Goal: Complete application form: Complete application form

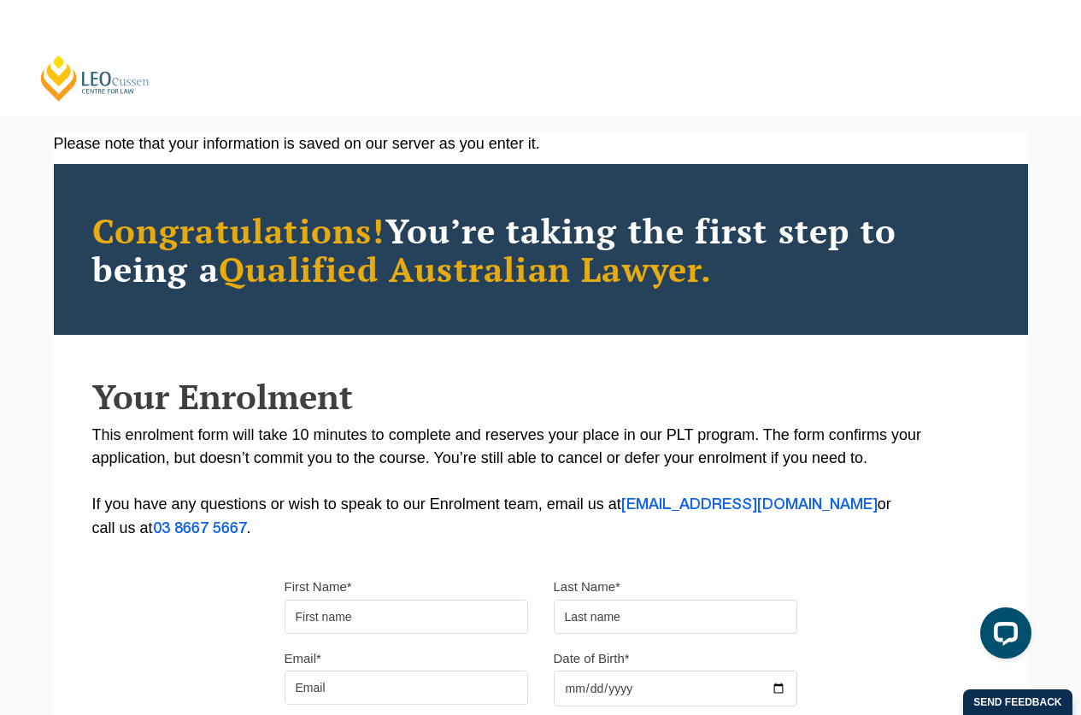
scroll to position [7, 0]
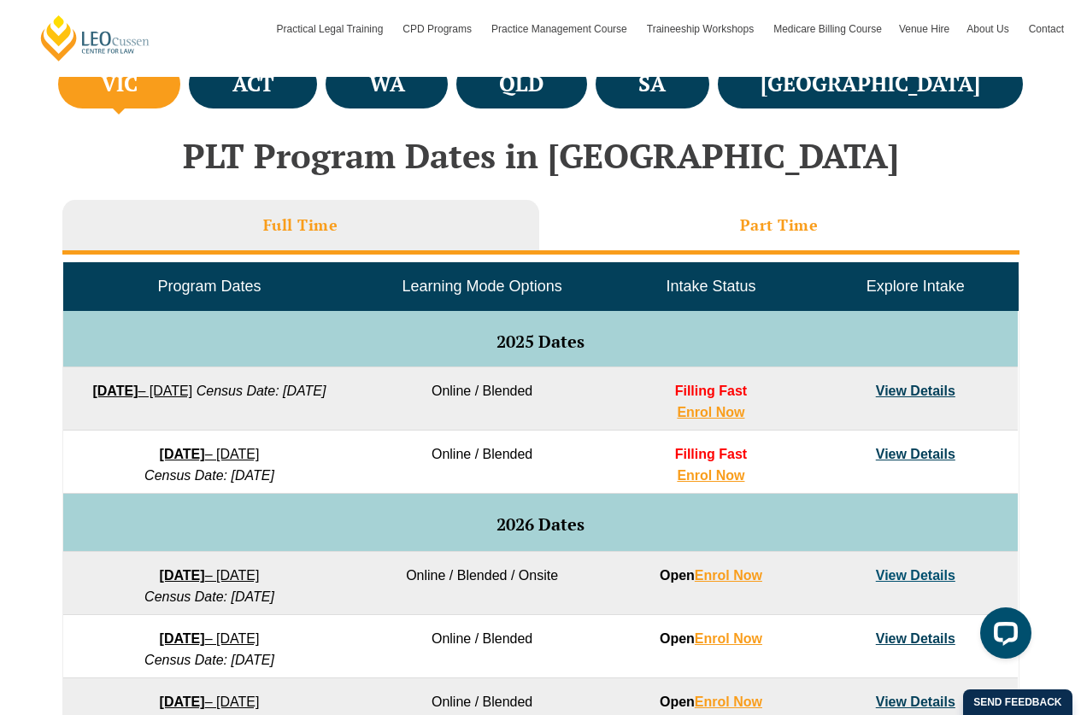
click at [768, 218] on h3 "Part Time" at bounding box center [779, 225] width 79 height 20
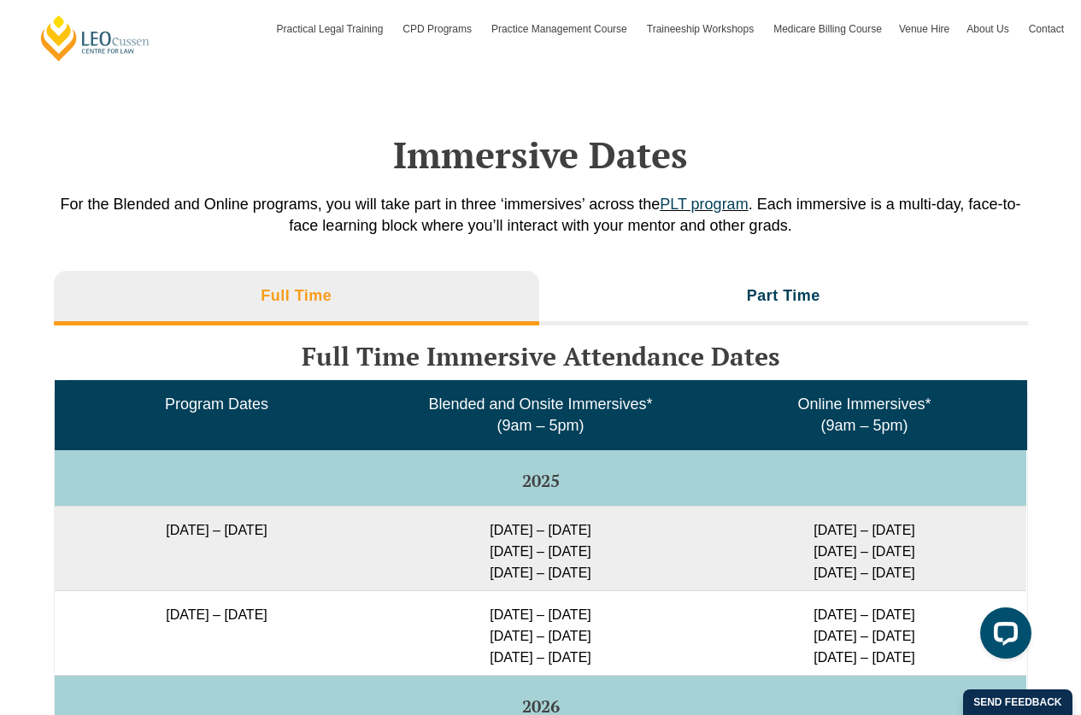
scroll to position [2332, 0]
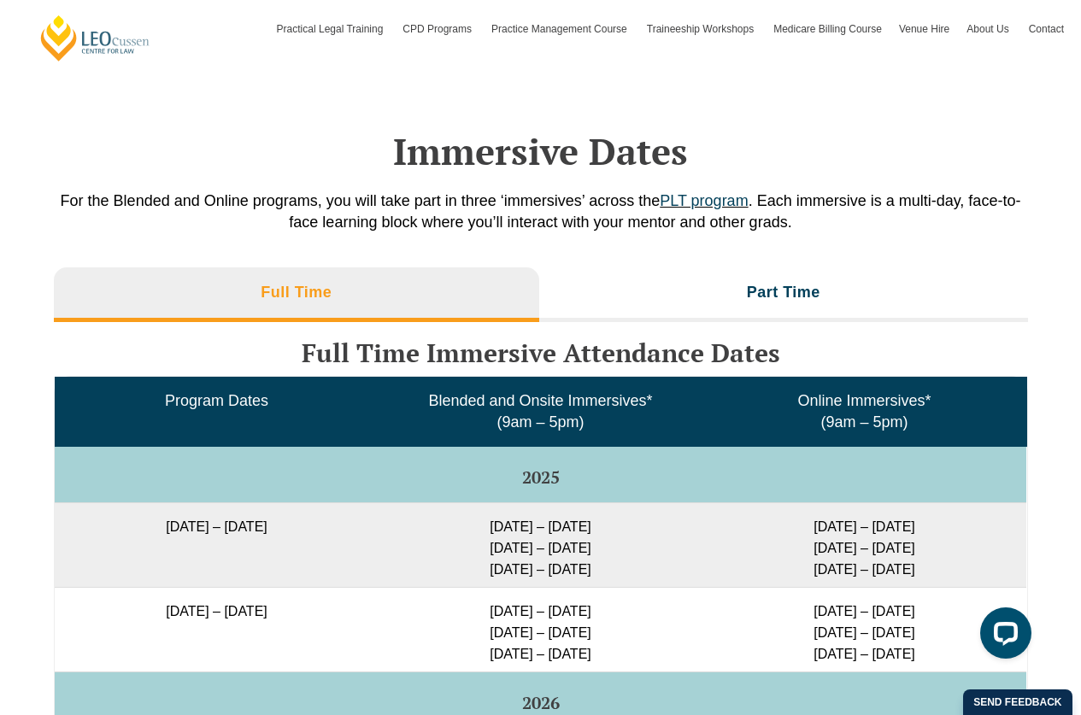
drag, startPoint x: 1024, startPoint y: 423, endPoint x: 645, endPoint y: 238, distance: 422.2
click at [645, 238] on div "Immersive Dates For the Blended and Online programs, you will take part in thre…" at bounding box center [541, 155] width 974 height 205
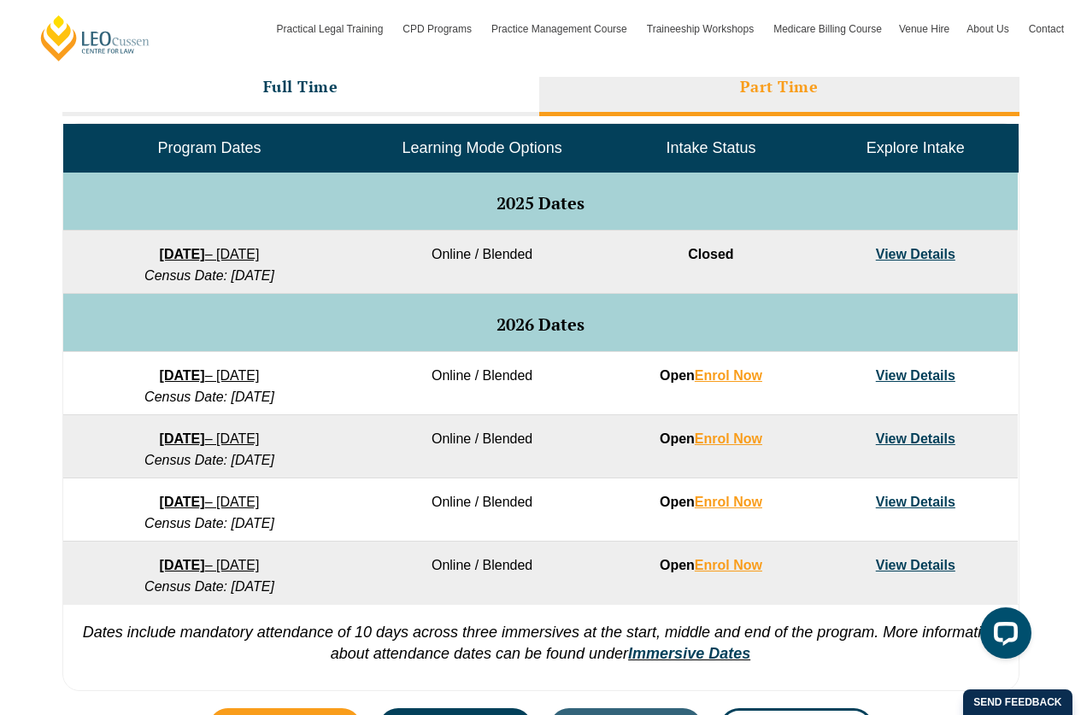
scroll to position [796, 0]
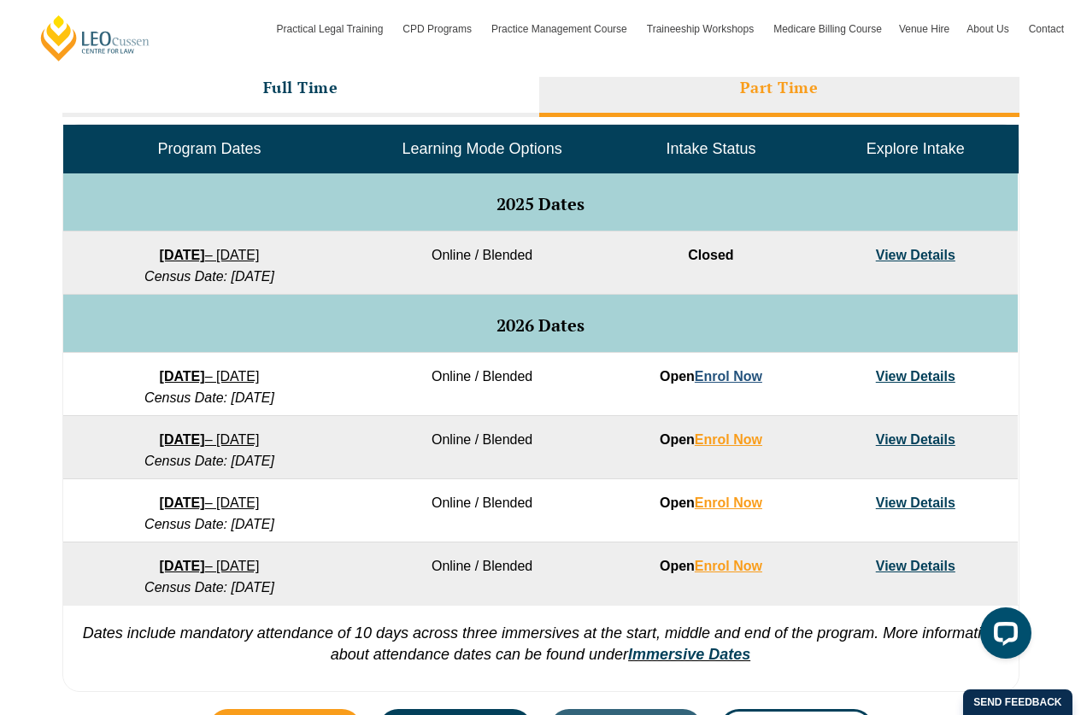
click at [742, 376] on link "Enrol Now" at bounding box center [728, 376] width 67 height 15
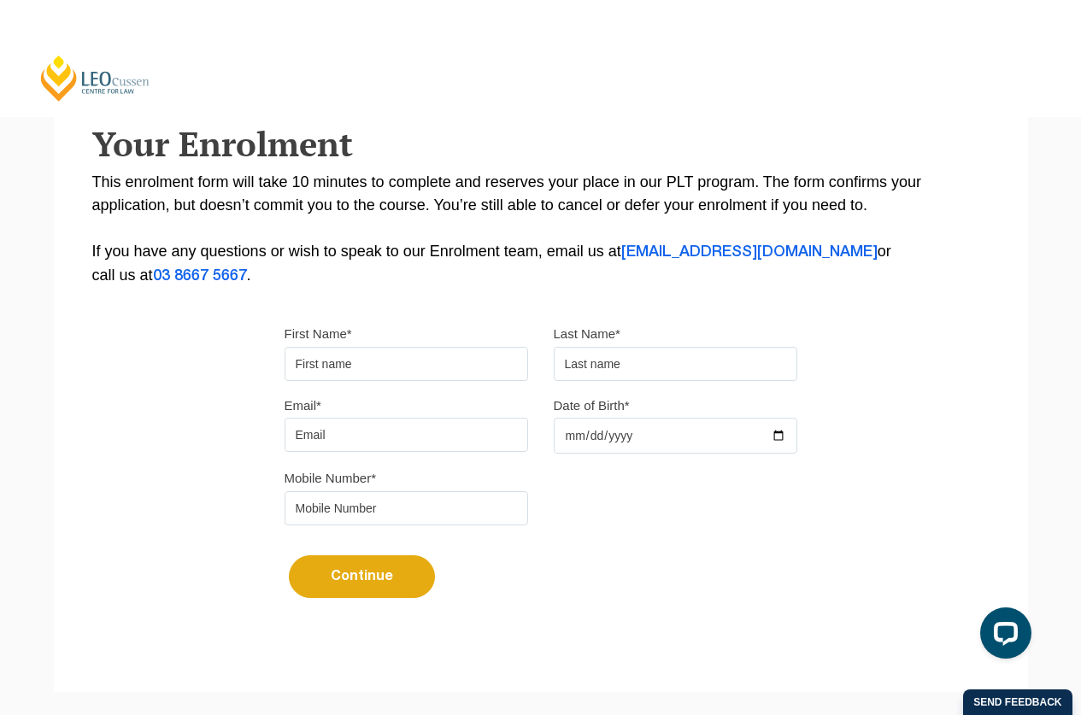
click at [391, 368] on input "First Name*" at bounding box center [405, 364] width 243 height 34
type input "Andrew"
click at [620, 366] on input "text" at bounding box center [675, 364] width 243 height 34
type input "Dickinson"
click at [651, 433] on input "Date of Birth*" at bounding box center [675, 436] width 243 height 36
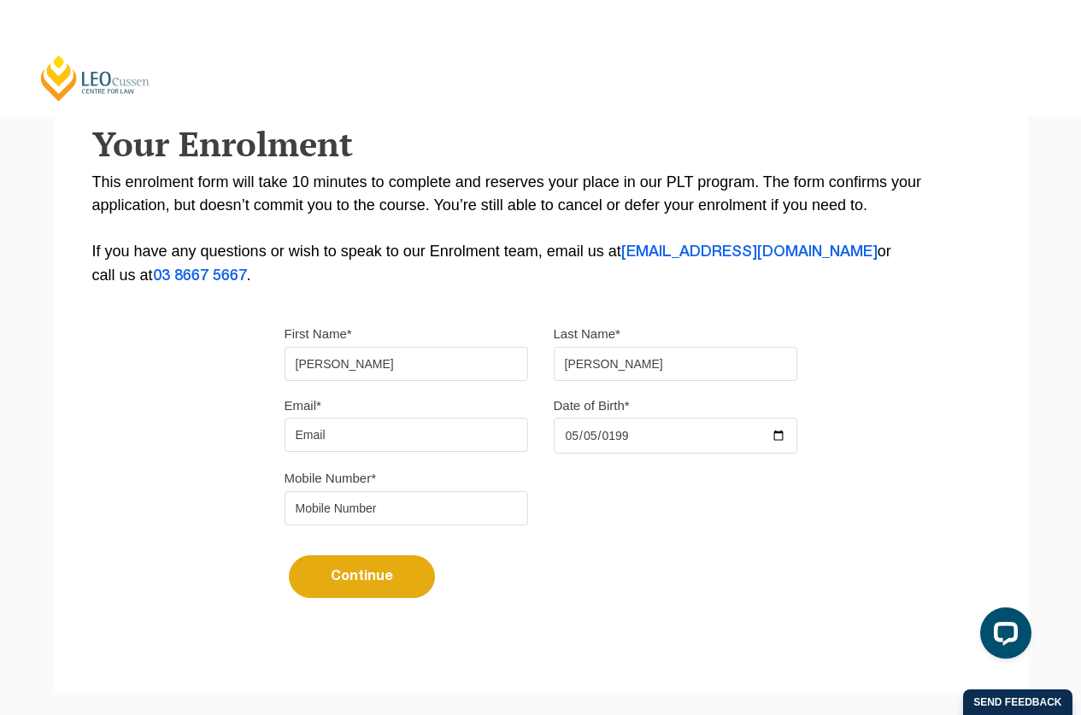
type input "1993-05-05"
click at [552, 598] on div "Continue It looks like you’ve previously started an application. You can pick u…" at bounding box center [540, 570] width 513 height 64
click at [380, 512] on input "tel" at bounding box center [405, 508] width 243 height 34
type input "0"
click at [341, 435] on input "Email*" at bounding box center [405, 435] width 243 height 34
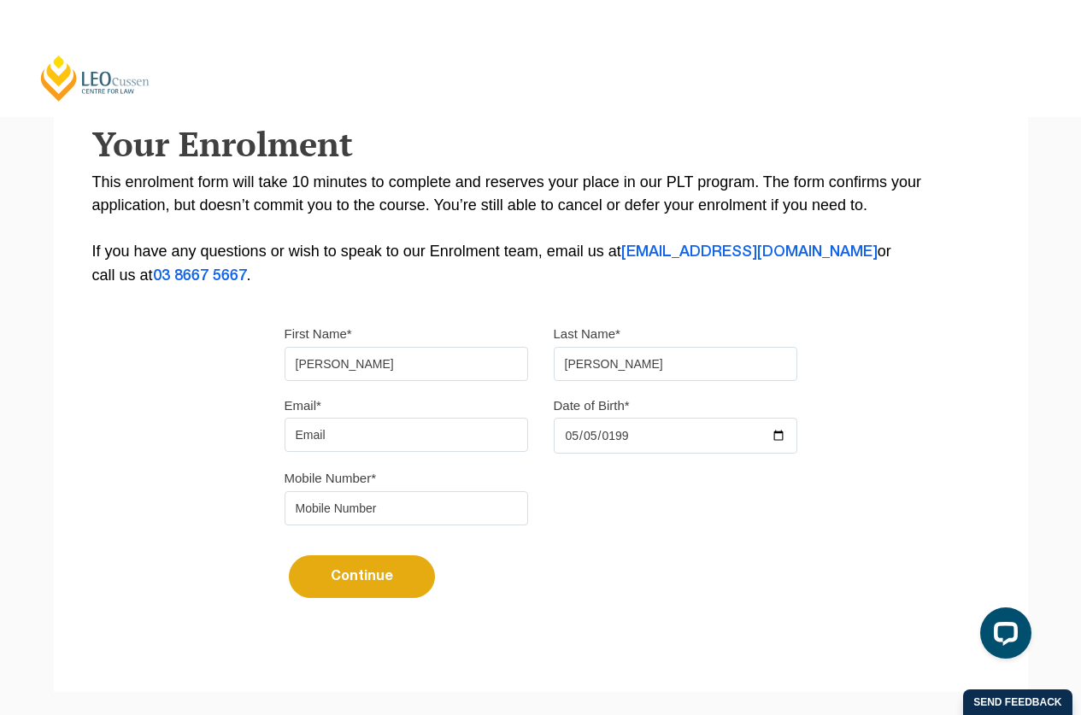
click at [332, 513] on input "tel" at bounding box center [405, 508] width 243 height 34
click at [320, 508] on input "04945253458" at bounding box center [405, 508] width 243 height 34
click at [349, 509] on input "04935253458" at bounding box center [405, 508] width 243 height 34
type input "0493525458"
click at [343, 436] on input "Email*" at bounding box center [405, 435] width 243 height 34
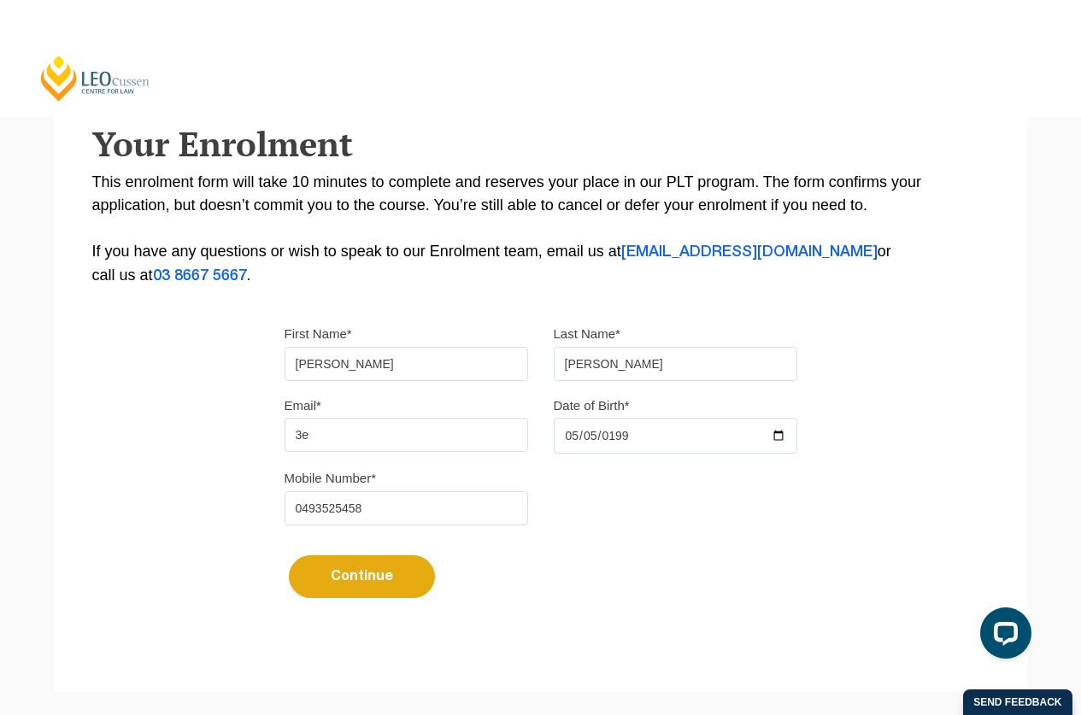
type input "3"
type input "reporter.ancillary@gmail.com"
click at [289, 555] on button "Continue" at bounding box center [362, 576] width 146 height 43
select select
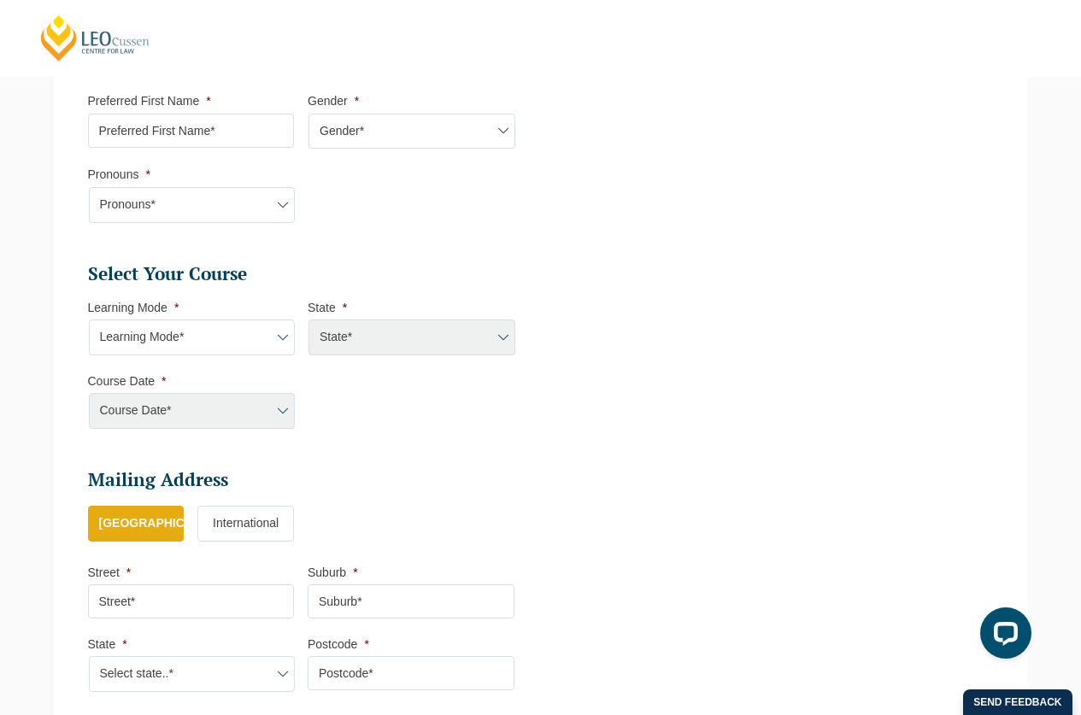
scroll to position [603, 0]
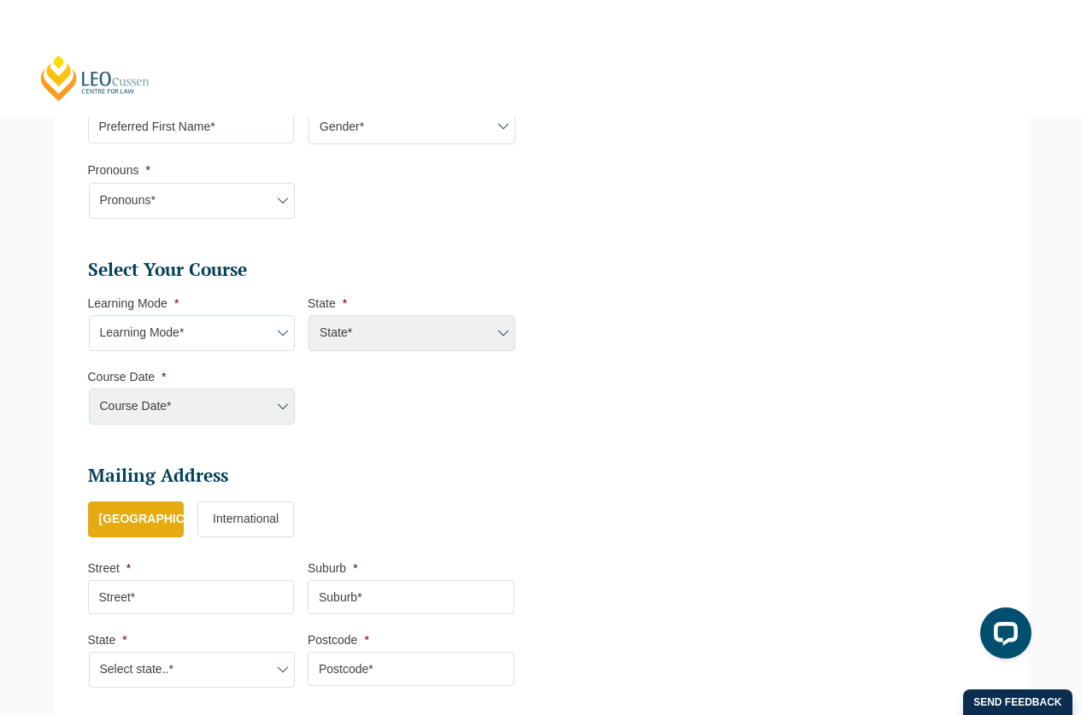
click at [199, 130] on input "Preferred First Name *" at bounding box center [191, 126] width 207 height 34
type input "Andrew"
click at [378, 128] on select "Gender* Male Female Nonbinary Intersex Prefer not to disclose Other" at bounding box center [411, 127] width 207 height 36
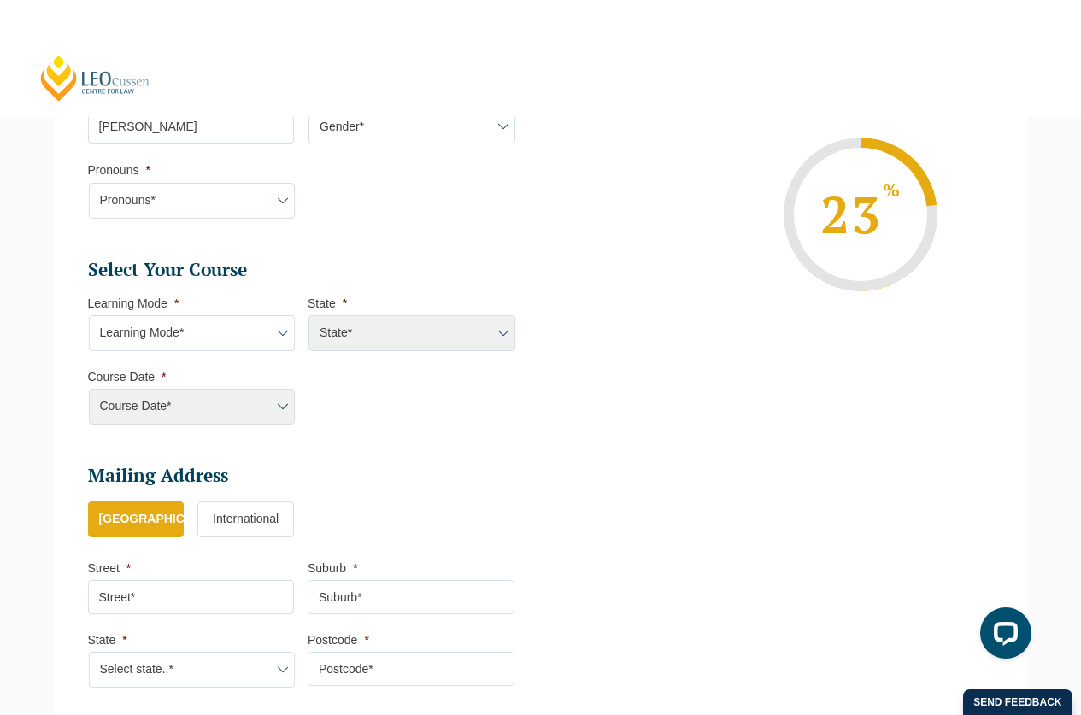
select select "Male"
click at [308, 109] on select "Gender* Male Female Nonbinary Intersex Prefer not to disclose Other" at bounding box center [411, 127] width 207 height 36
click at [347, 134] on select "Gender* Male Female Nonbinary Intersex Prefer not to disclose Other" at bounding box center [411, 127] width 207 height 36
click at [186, 201] on select "Pronouns* She/Her/Hers He/Him/His They/Them/Theirs Other Prefer not to disclose" at bounding box center [192, 201] width 207 height 36
select select "He/Him/His"
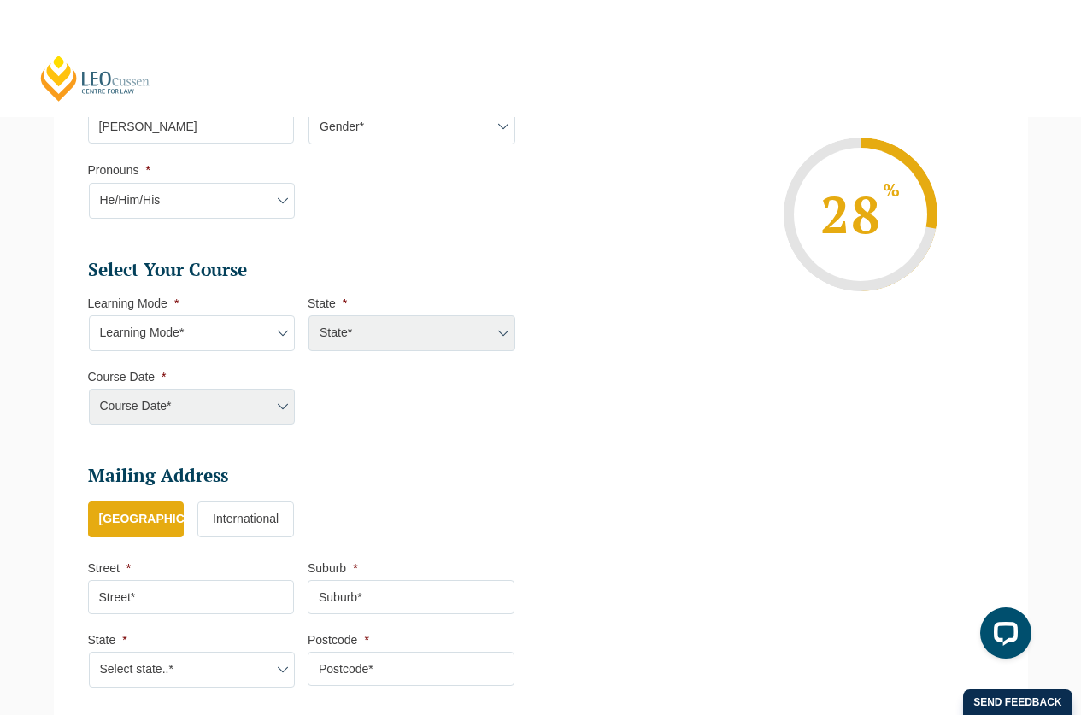
click at [89, 183] on select "Pronouns* She/Her/Hers He/Him/His They/Them/Theirs Other Prefer not to disclose" at bounding box center [192, 201] width 207 height 36
click at [228, 327] on select "Learning Mode* Online Full Time Learning Online Part Time Learning Blended Full…" at bounding box center [192, 333] width 207 height 36
select select "Online Part Time Learning"
click at [89, 315] on select "Learning Mode* Online Full Time Learning Online Part Time Learning Blended Full…" at bounding box center [192, 333] width 207 height 36
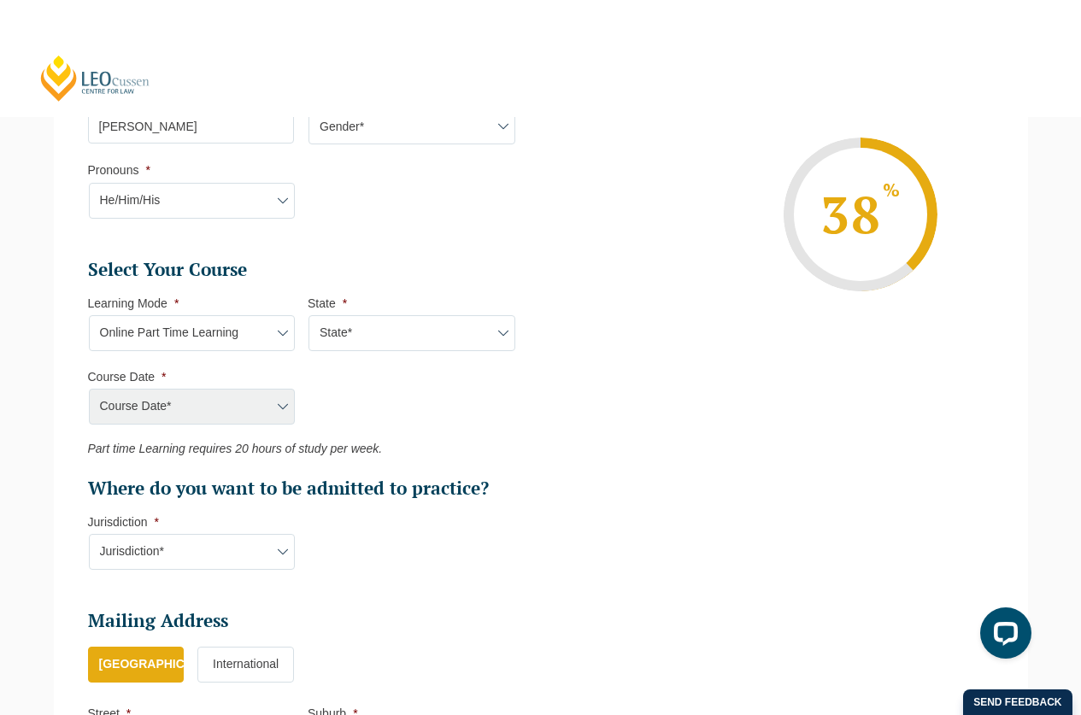
click at [406, 325] on select "State* National (ACT/NSW, VIC, QLD, SA, WA)" at bounding box center [411, 333] width 207 height 36
select select "National (ACT/NSW, VIC, QLD, SA, WA)"
click at [308, 315] on select "State* National (ACT/NSW, VIC, QLD, SA, WA)" at bounding box center [411, 333] width 207 height 36
click at [388, 340] on select "State* National (ACT/NSW, VIC, QLD, SA, WA)" at bounding box center [411, 333] width 207 height 36
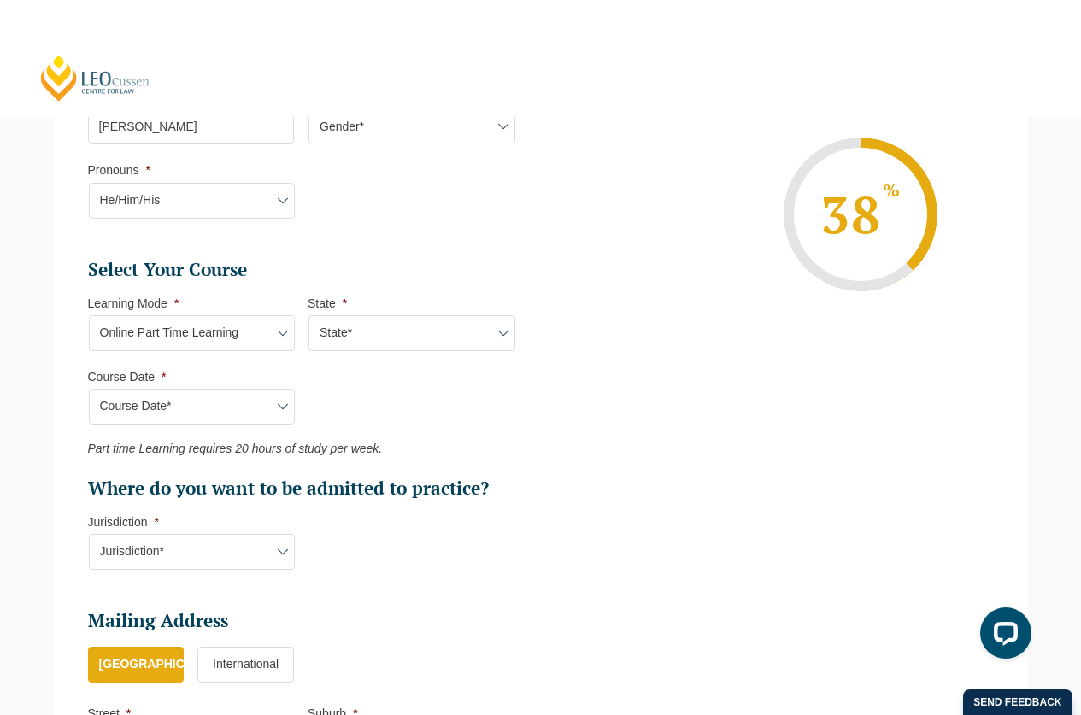
click at [270, 400] on select "Course Date* January 2026 (27-Jan-2026 to 21-Aug-2026) March 2026 (30-Mar-2026 …" at bounding box center [192, 407] width 207 height 36
select select "January 2026 (27-Jan-2026 to 21-Aug-2026)"
click at [89, 389] on select "Course Date* January 2026 (27-Jan-2026 to 21-Aug-2026) March 2026 (30-Mar-2026 …" at bounding box center [192, 407] width 207 height 36
type input "Intake 02 January 2026 PT"
type input "Practical Legal Training (NAT)"
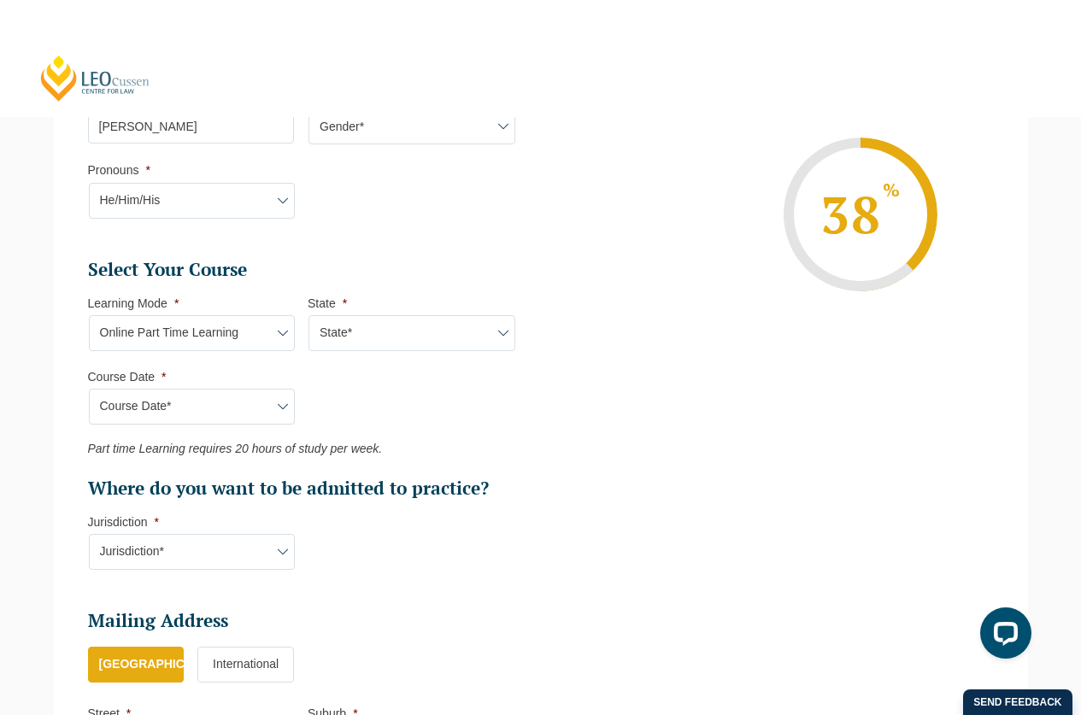
select select "NAT PLT (JAN) 2026 Part Time Online"
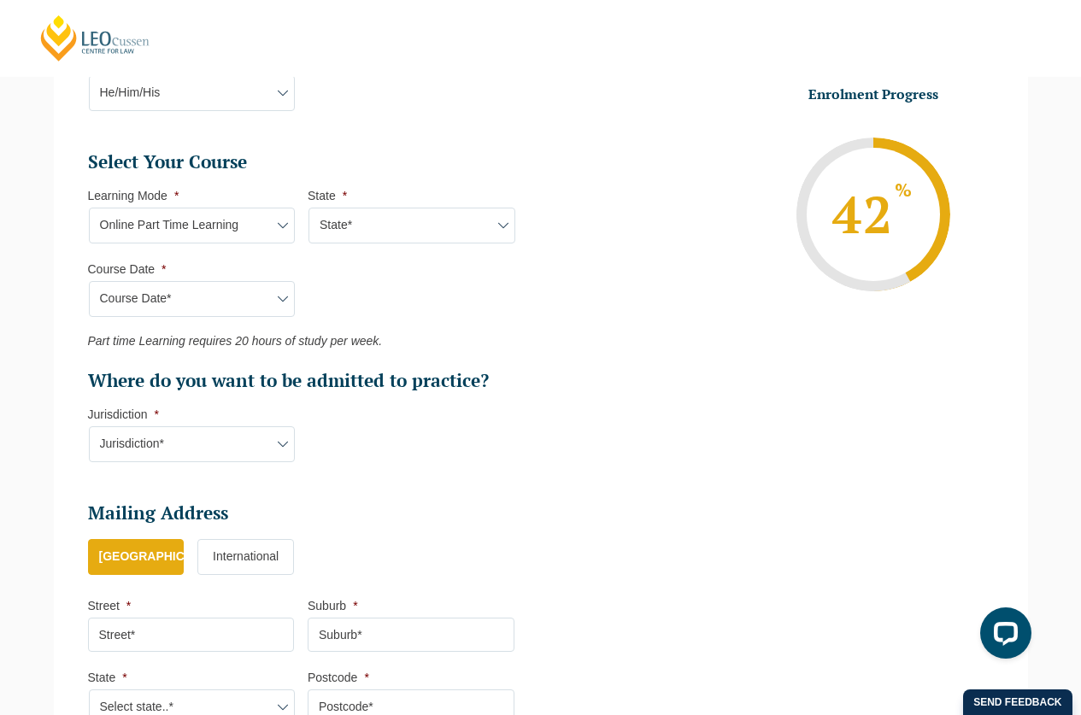
scroll to position [713, 0]
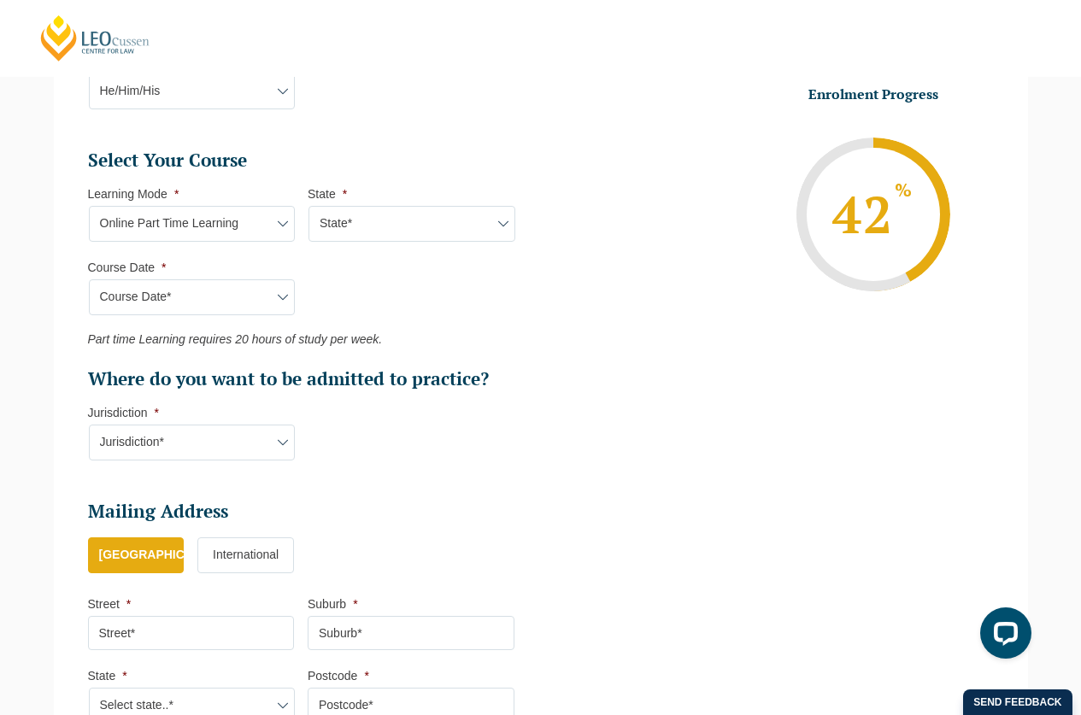
click at [255, 440] on select "Jurisdiction* VIC ACT/NSW SA WA QLD" at bounding box center [192, 443] width 207 height 36
select select "VIC"
click at [89, 425] on select "Jurisdiction* VIC ACT/NSW SA WA QLD" at bounding box center [192, 443] width 207 height 36
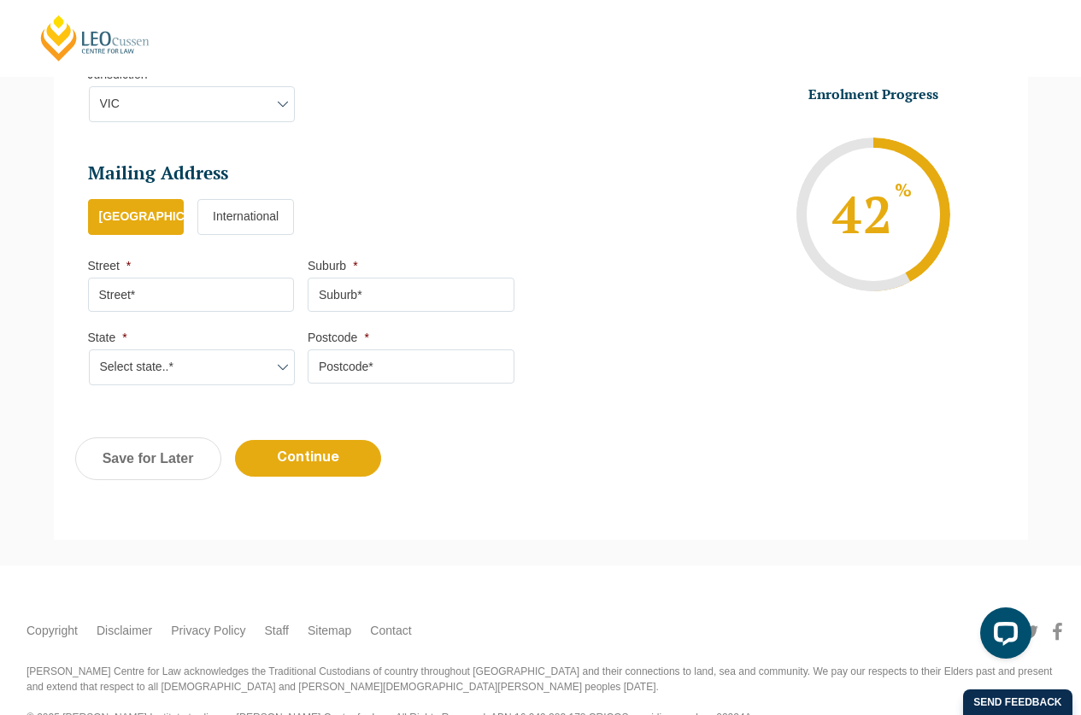
scroll to position [1087, 0]
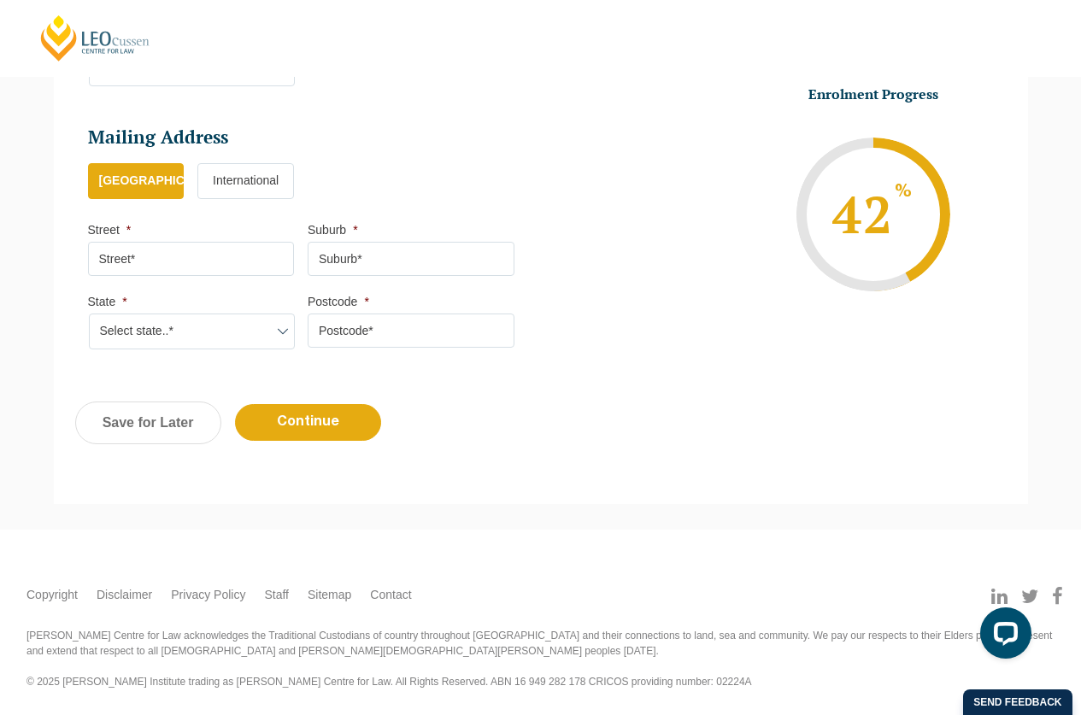
click at [241, 261] on input "Street *" at bounding box center [191, 259] width 207 height 34
type input "19"
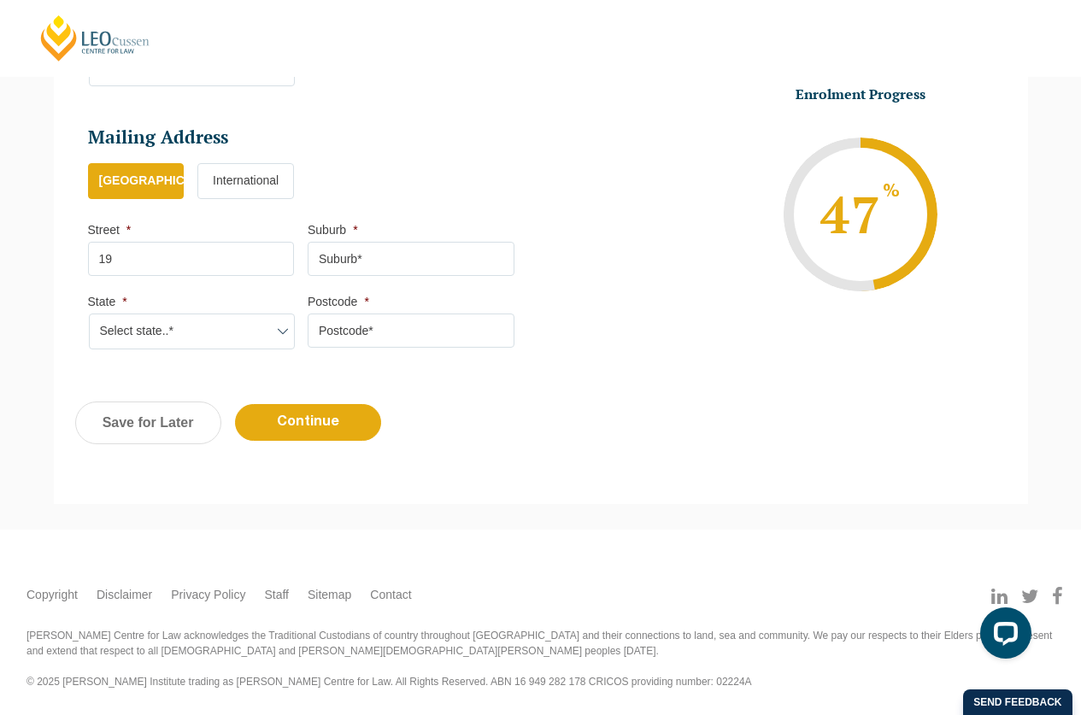
click at [388, 259] on input "Suburb *" at bounding box center [411, 259] width 207 height 34
click at [289, 331] on select "Select state..* VIC WA QLD SA NSW NT ACT TAS" at bounding box center [192, 332] width 207 height 36
select select "VIC"
click at [89, 314] on select "Select state..* VIC WA QLD SA NSW NT ACT TAS" at bounding box center [192, 332] width 207 height 36
click at [372, 331] on input "Postcode *" at bounding box center [411, 331] width 207 height 34
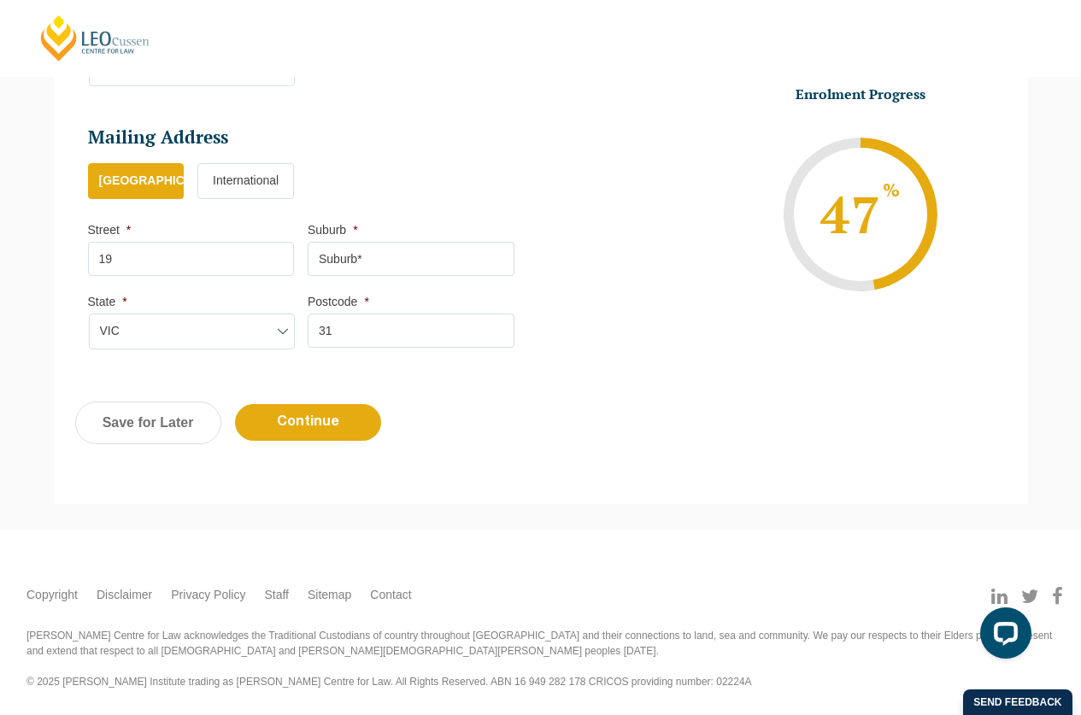
type input "3"
click at [372, 331] on input "Postcode *" at bounding box center [411, 331] width 207 height 34
type input "3127"
click at [387, 266] on input "Suburb *" at bounding box center [411, 259] width 207 height 34
click at [155, 253] on input "19" at bounding box center [191, 259] width 207 height 34
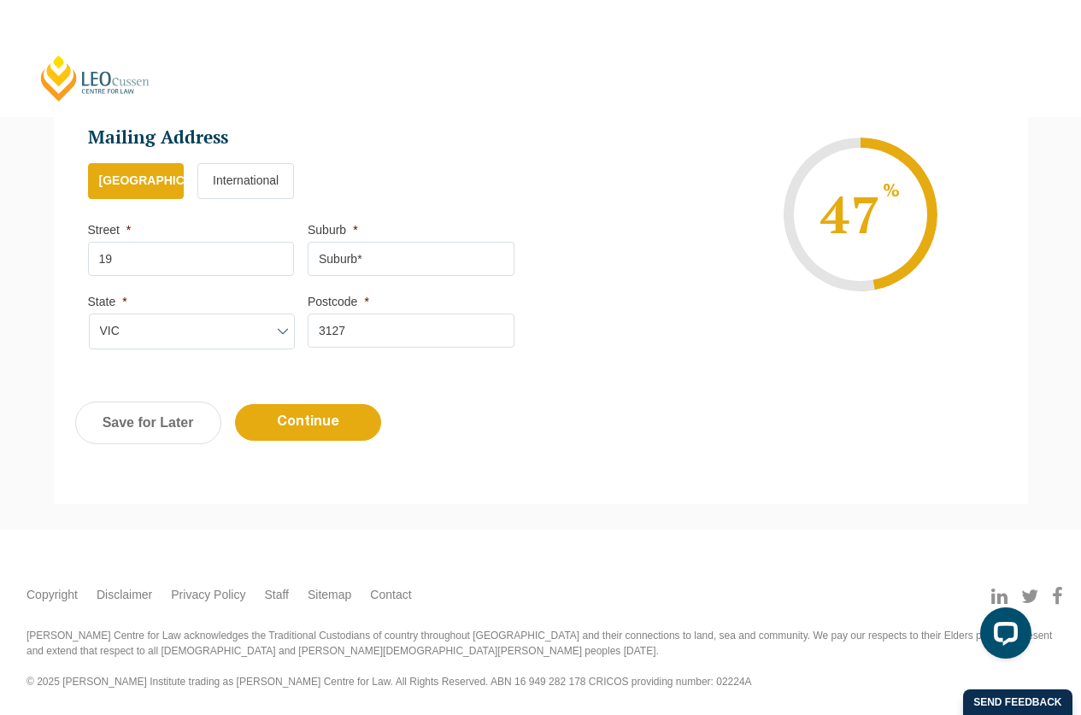
type input "19"
click at [251, 180] on label "International" at bounding box center [245, 181] width 97 height 36
click at [0, 0] on input "International" at bounding box center [0, 0] width 0 height 0
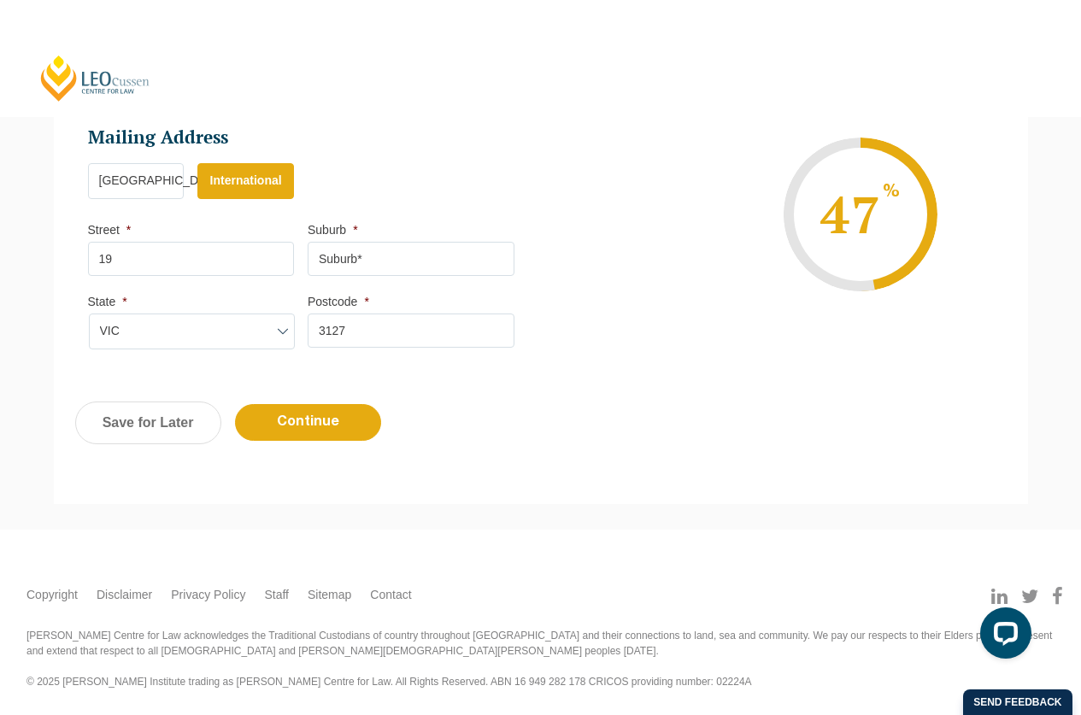
select select
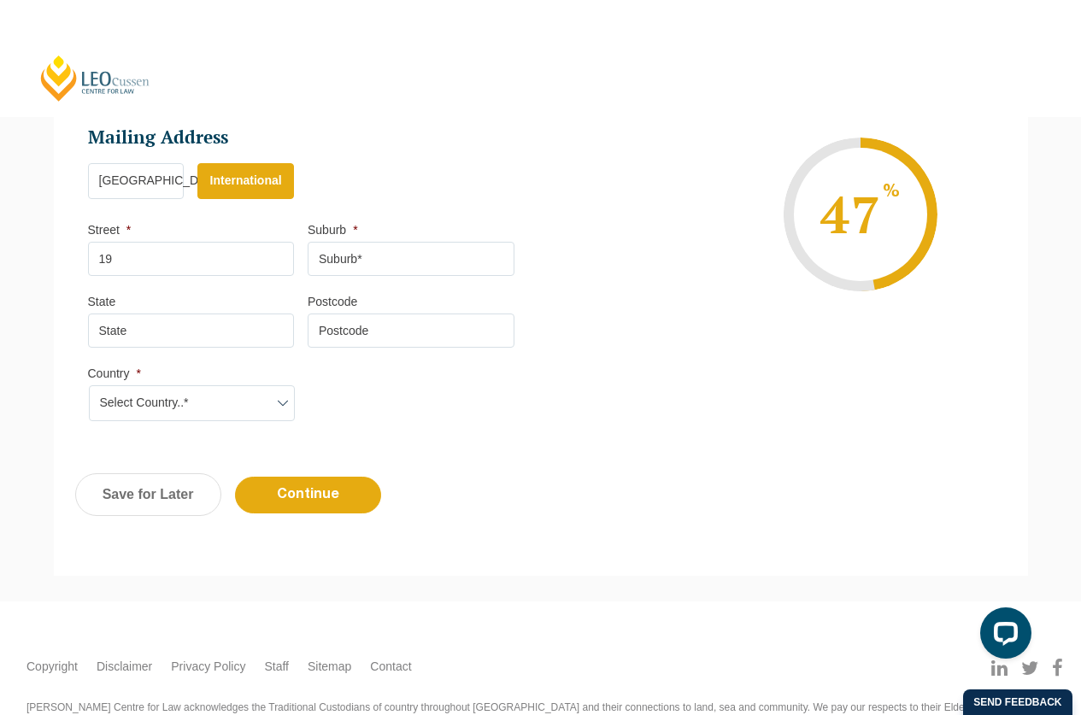
click at [144, 178] on label "Australia" at bounding box center [136, 181] width 97 height 36
click at [0, 0] on input "Australia" at bounding box center [0, 0] width 0 height 0
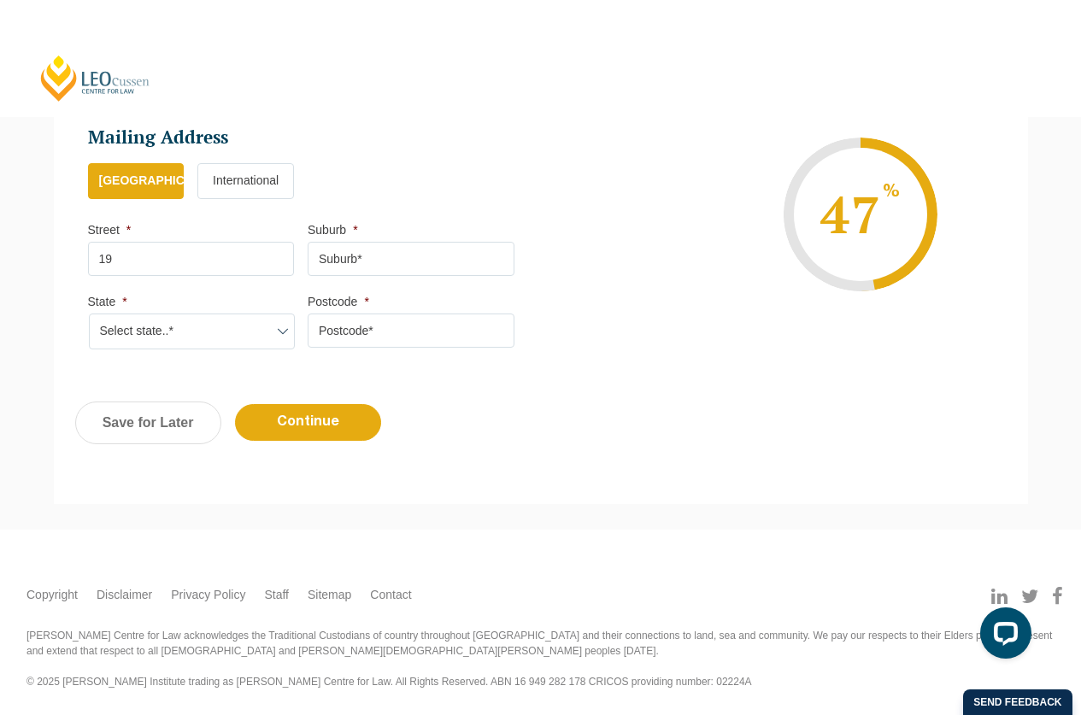
click at [261, 328] on select "Select state..* VIC WA QLD SA NSW NT ACT TAS" at bounding box center [192, 332] width 207 height 36
click at [433, 364] on li "Mailing Address Mailing Country * Australia International Street * 19 Suburb * …" at bounding box center [308, 247] width 440 height 242
click at [209, 255] on input "19" at bounding box center [191, 259] width 207 height 34
click at [408, 256] on input "Suburb *" at bounding box center [411, 259] width 207 height 34
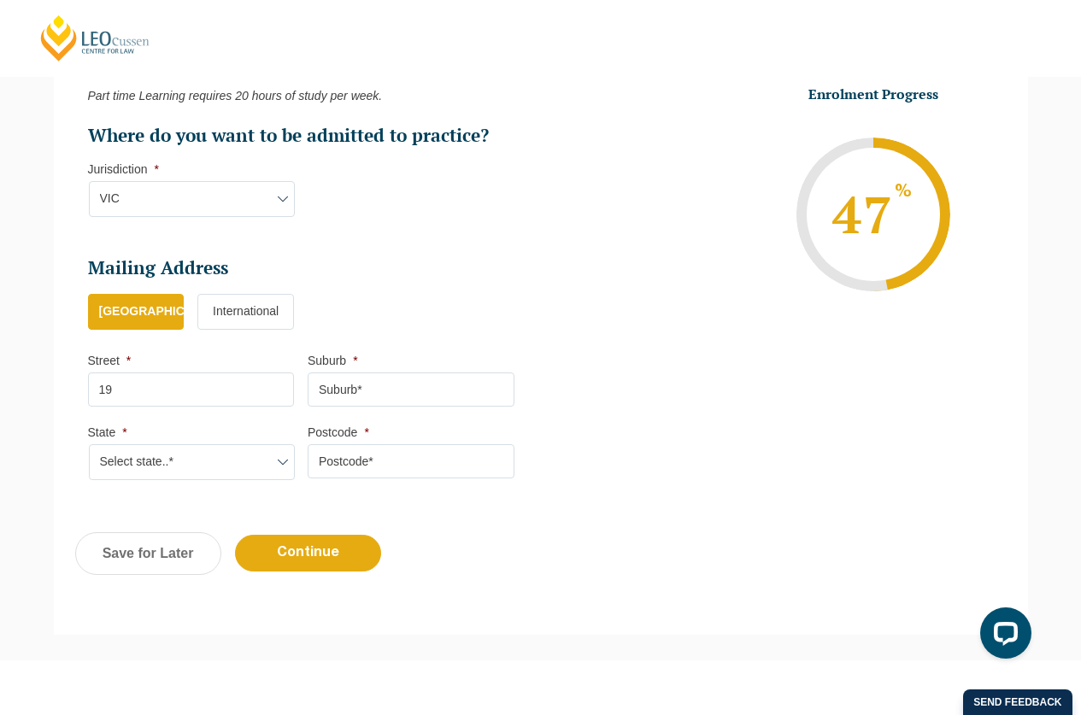
scroll to position [957, 0]
click at [166, 554] on link "Save for Later" at bounding box center [148, 552] width 146 height 43
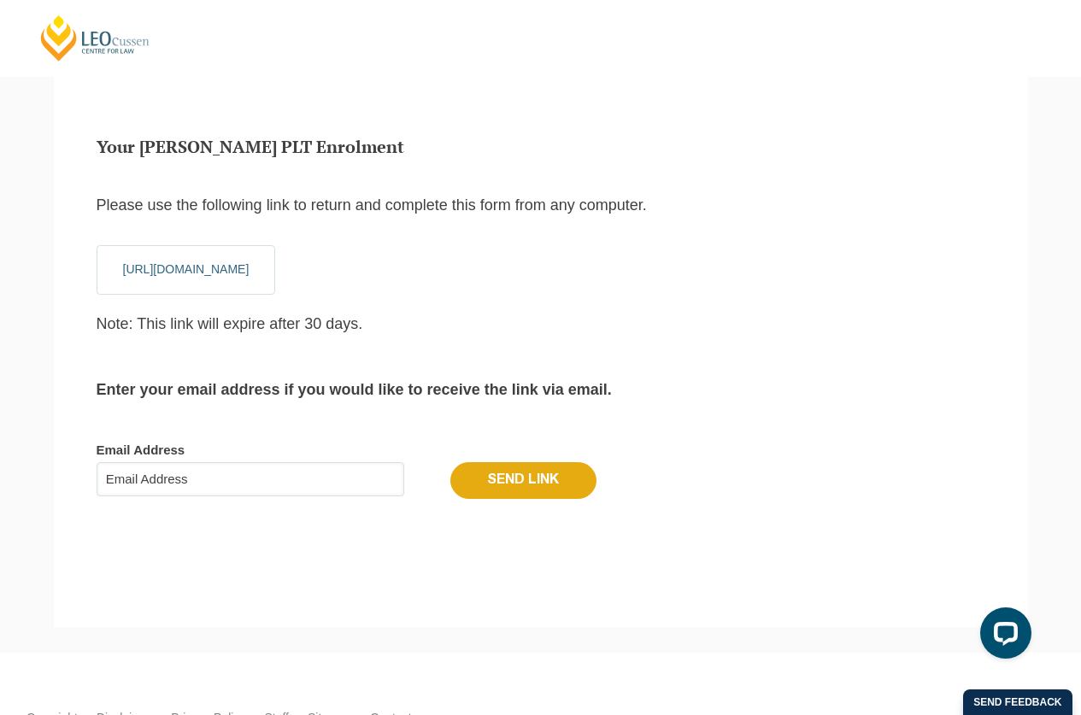
scroll to position [19, 7]
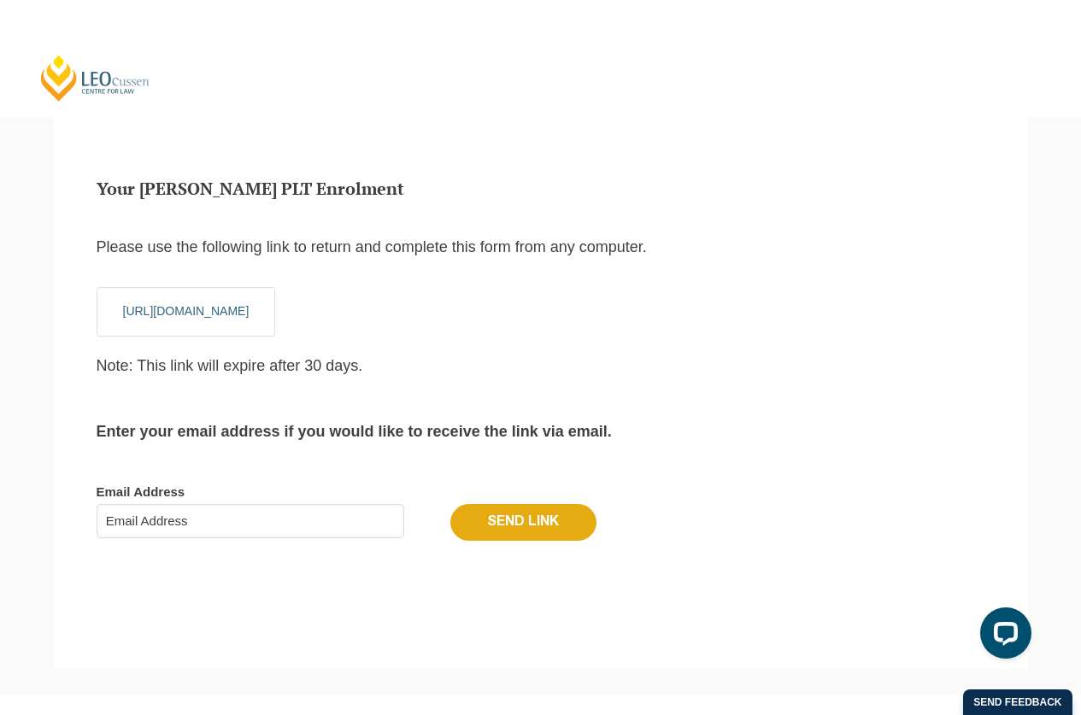
select select
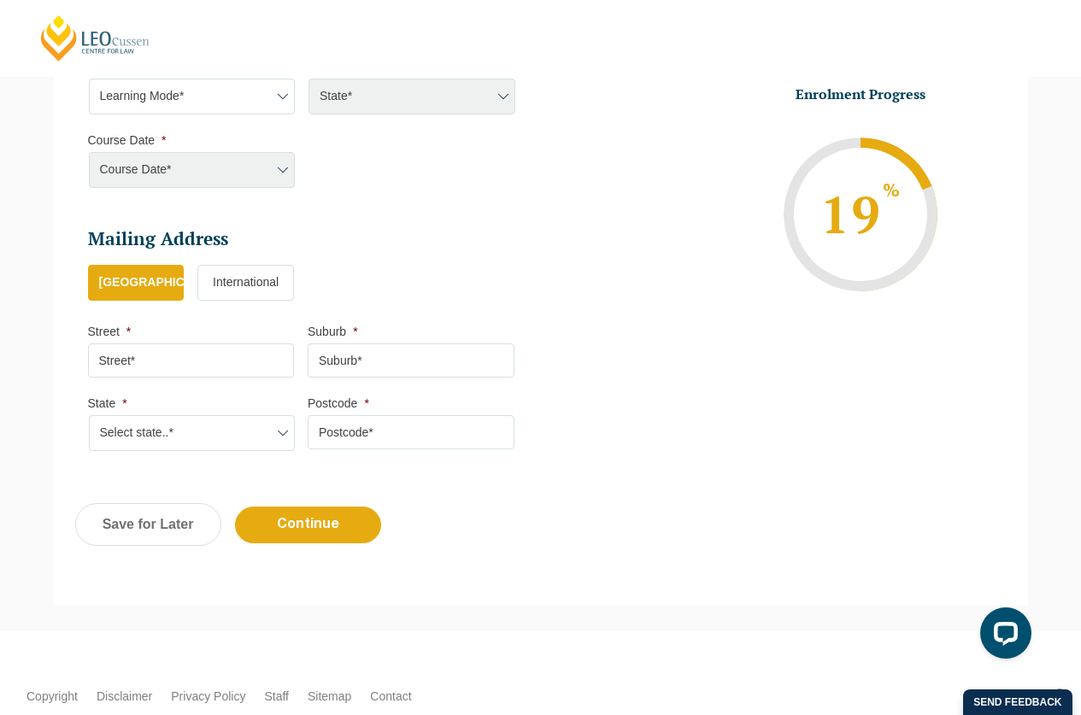
scroll to position [941, 0]
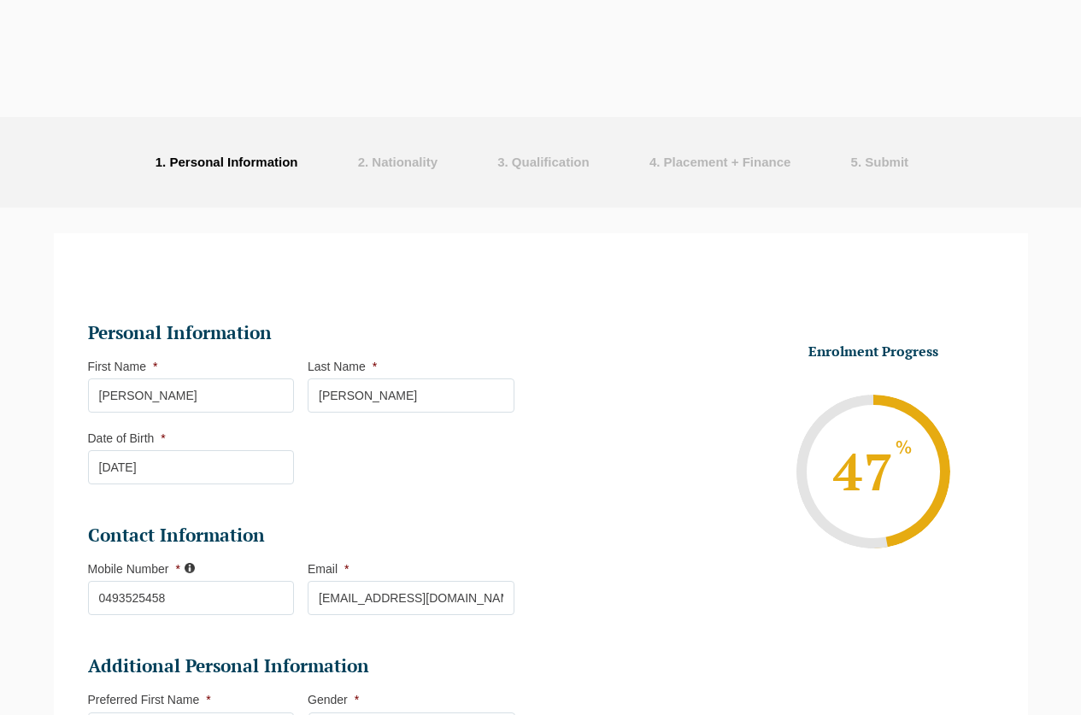
select select "Online Part Time Learning"
select select "National ([GEOGRAPHIC_DATA]/[GEOGRAPHIC_DATA], [GEOGRAPHIC_DATA], [GEOGRAPHIC_D…"
select select
select select "[DATE] ([DATE] to [DATE])"
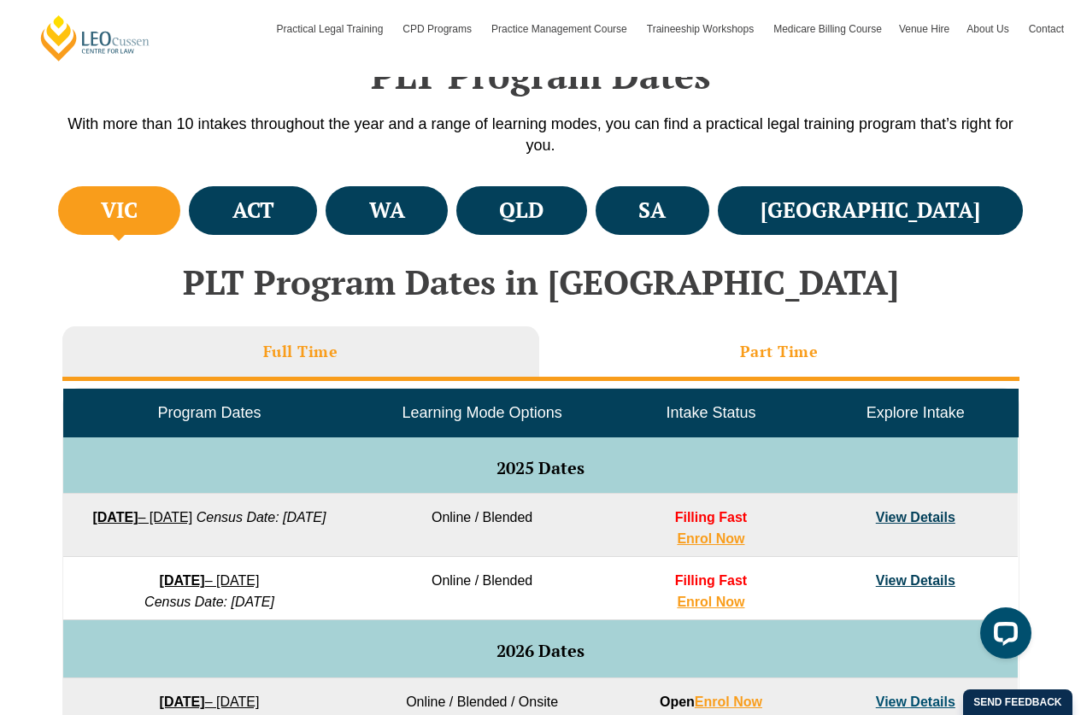
click at [704, 346] on li "Part Time" at bounding box center [779, 353] width 480 height 55
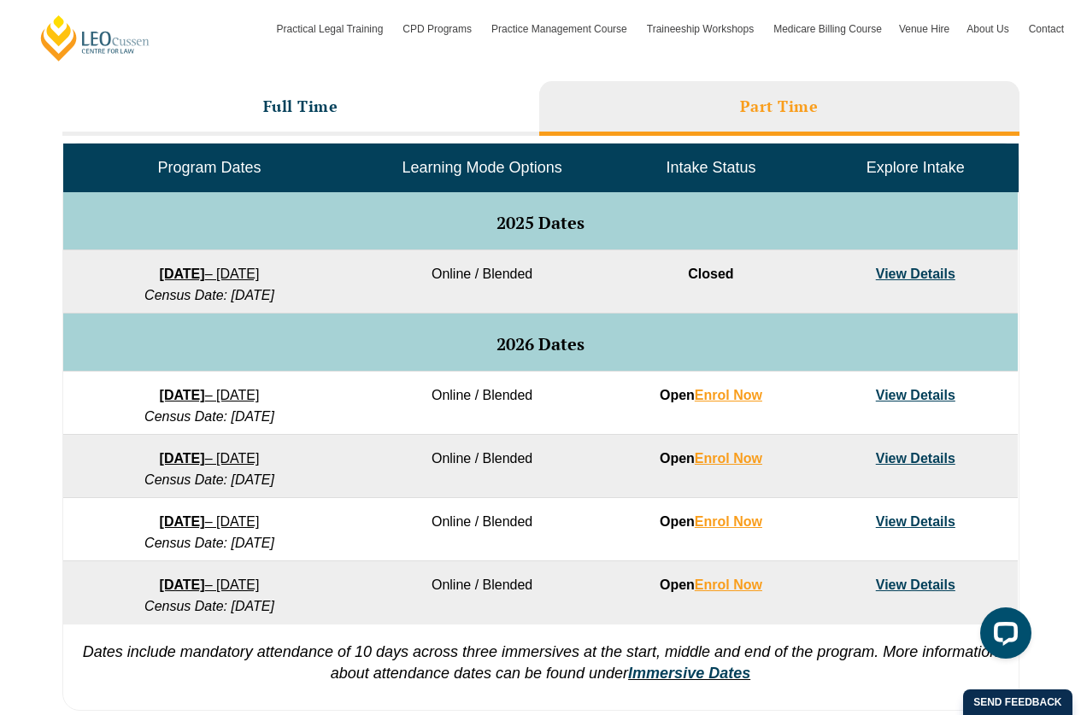
scroll to position [785, 0]
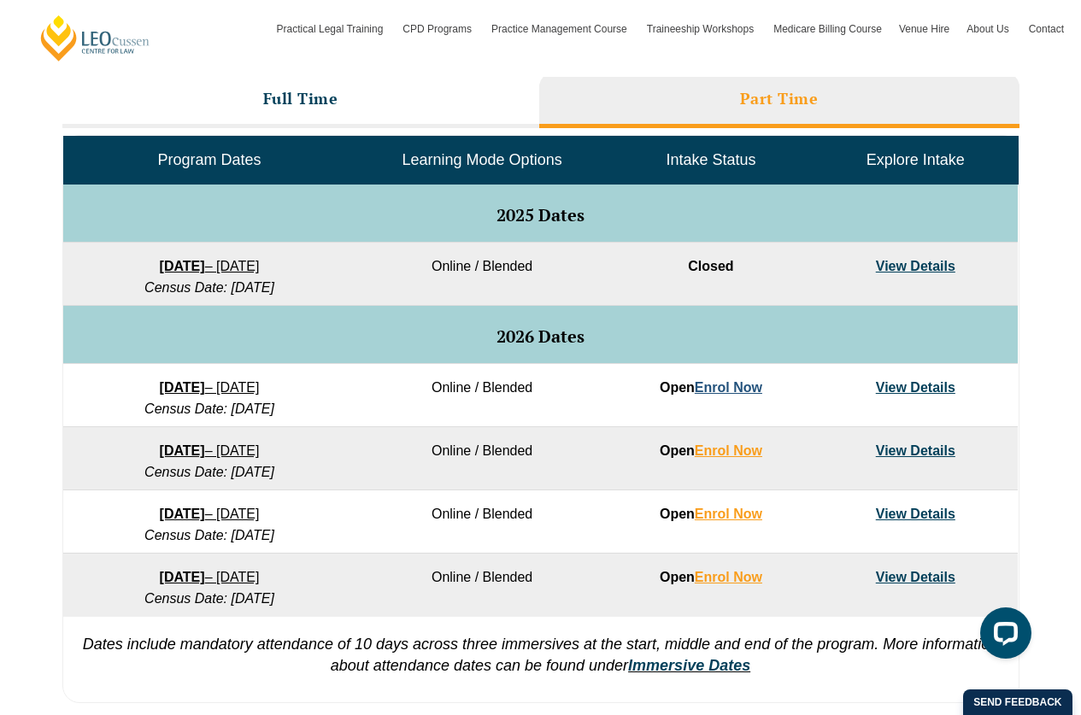
click at [744, 391] on link "Enrol Now" at bounding box center [728, 387] width 67 height 15
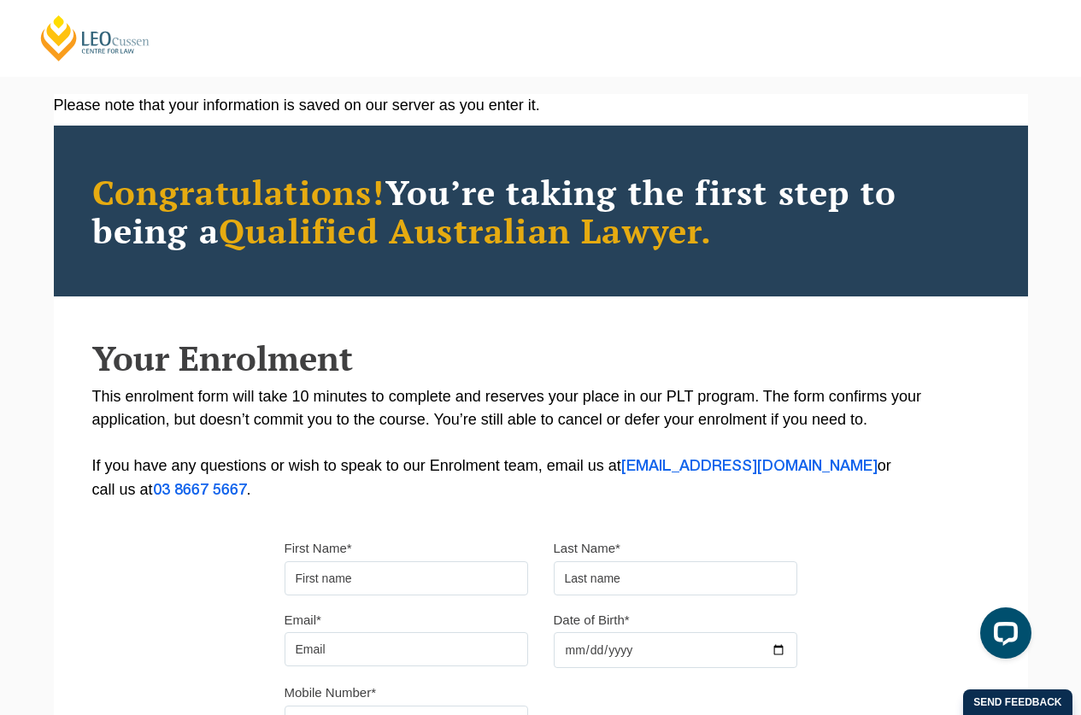
scroll to position [50, 0]
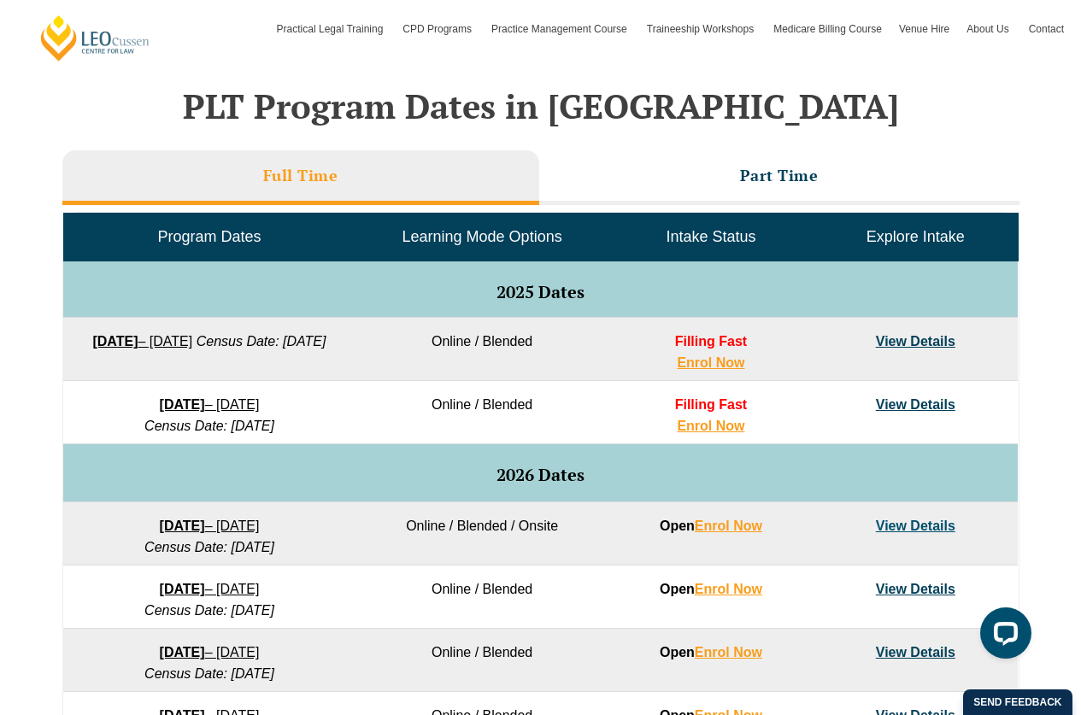
scroll to position [710, 0]
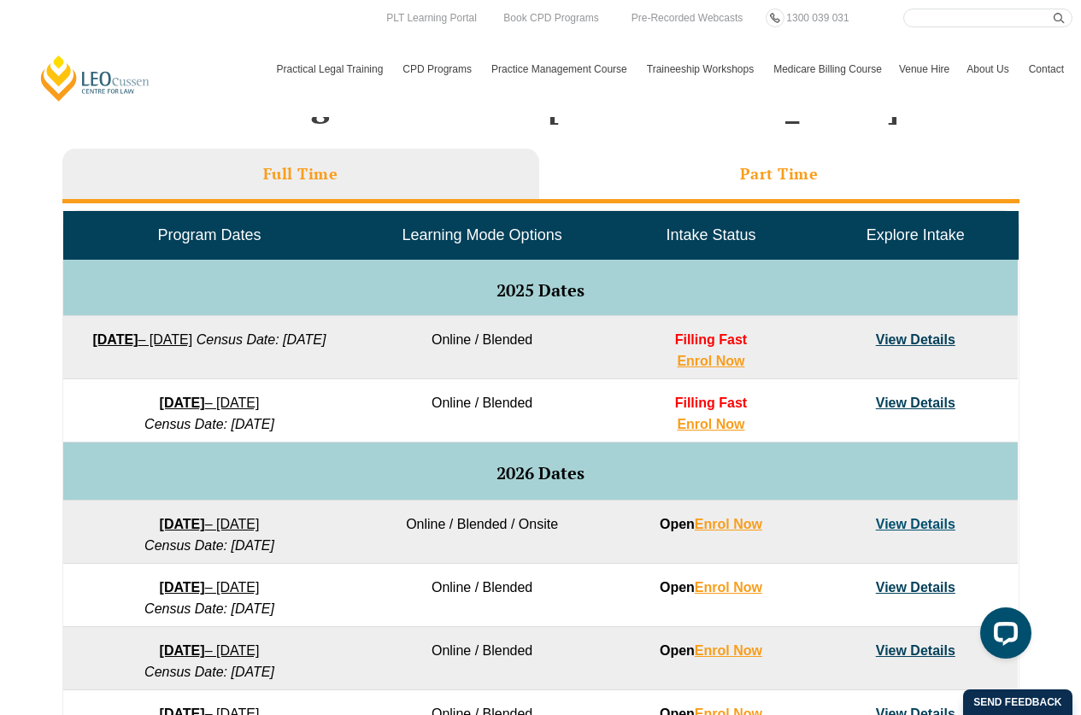
click at [769, 164] on h3 "Part Time" at bounding box center [779, 174] width 79 height 20
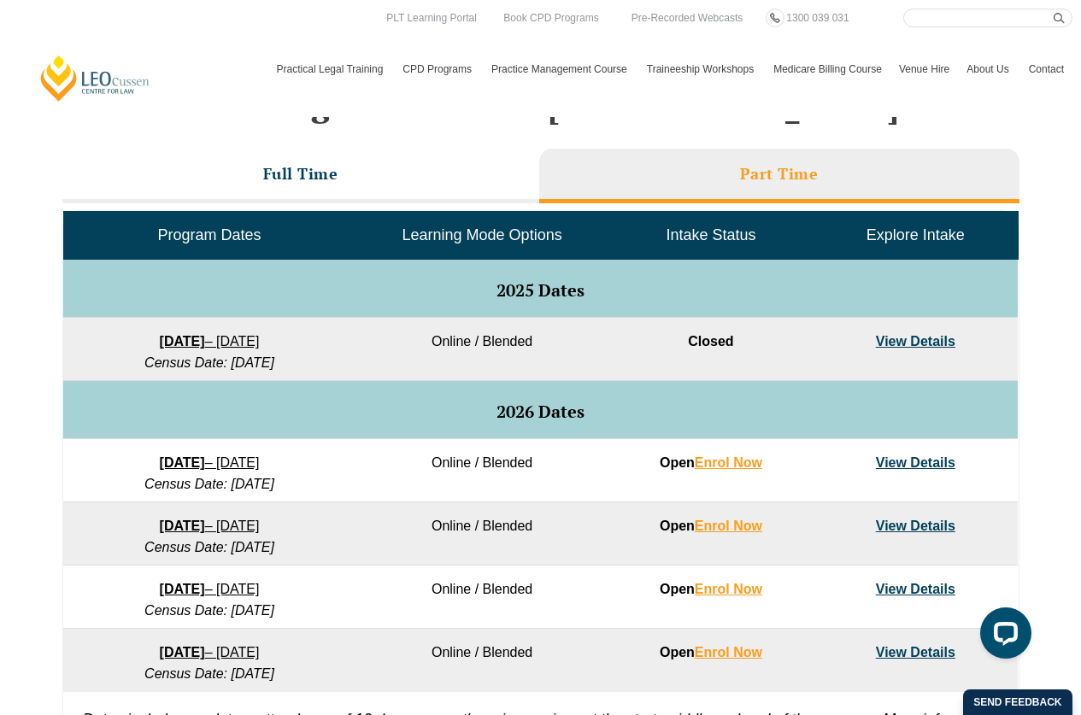
click at [903, 464] on link "View Details" at bounding box center [915, 462] width 79 height 15
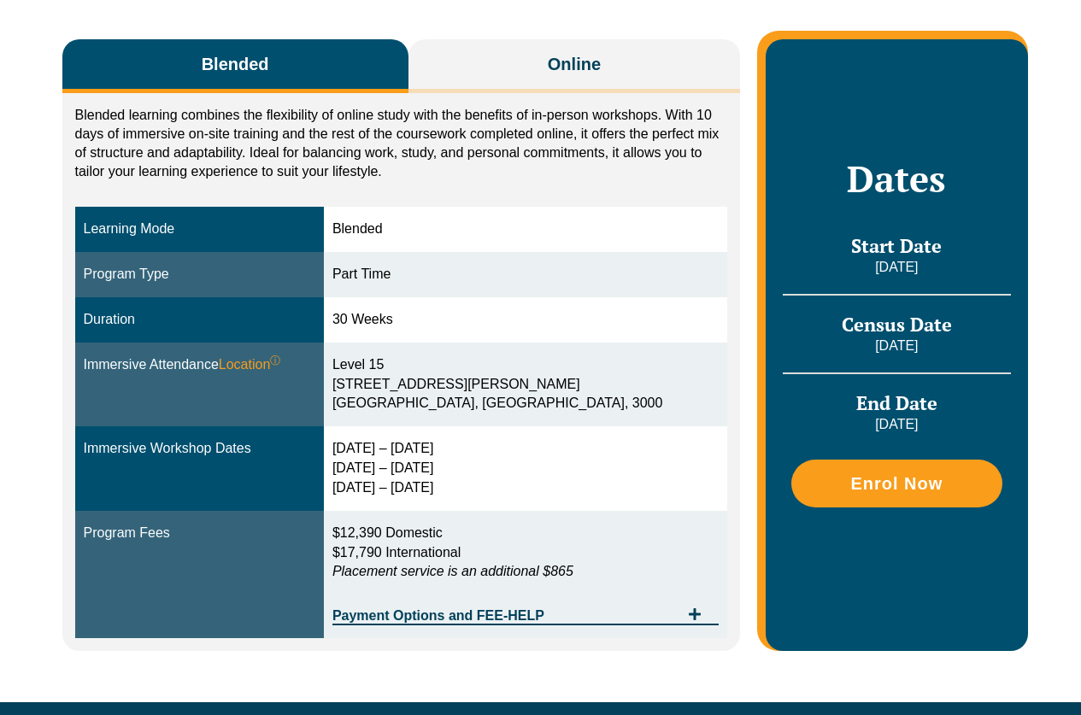
scroll to position [346, 0]
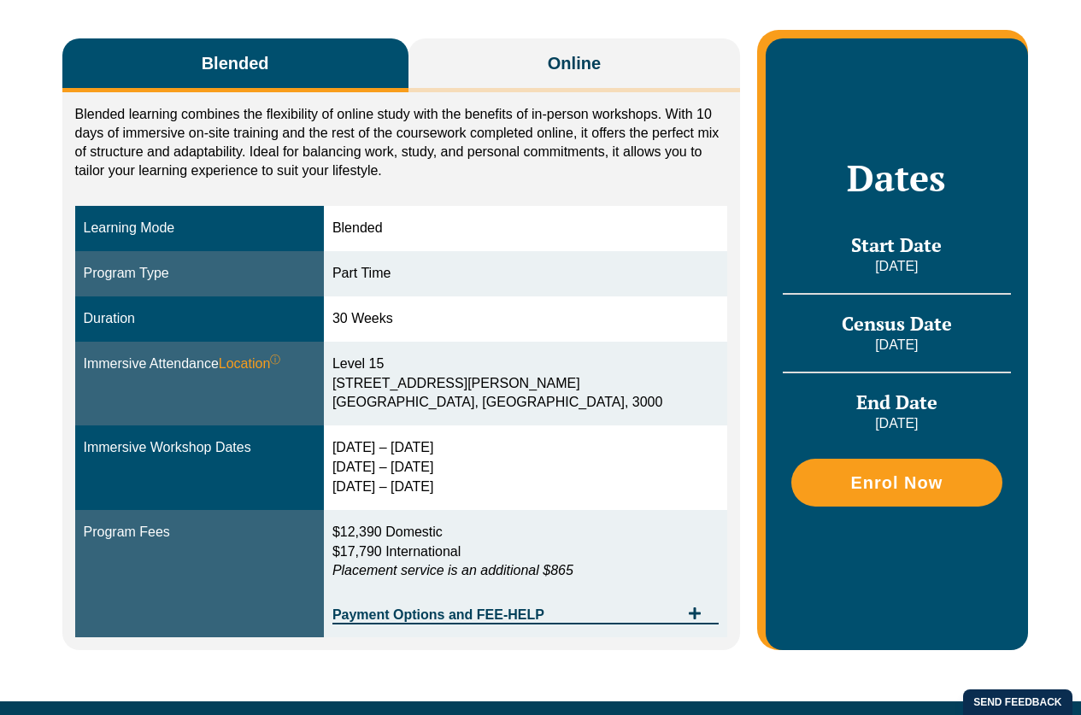
click at [531, 67] on link "Practice Management Course" at bounding box center [560, 69] width 155 height 50
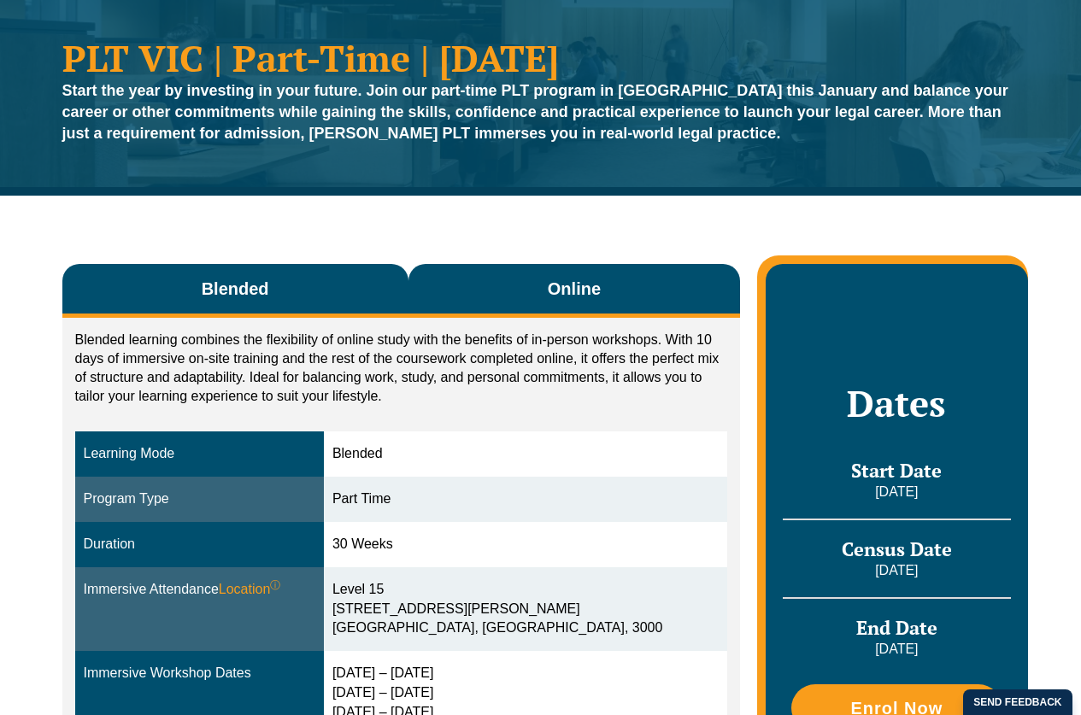
click at [566, 292] on span "Online" at bounding box center [574, 289] width 53 height 24
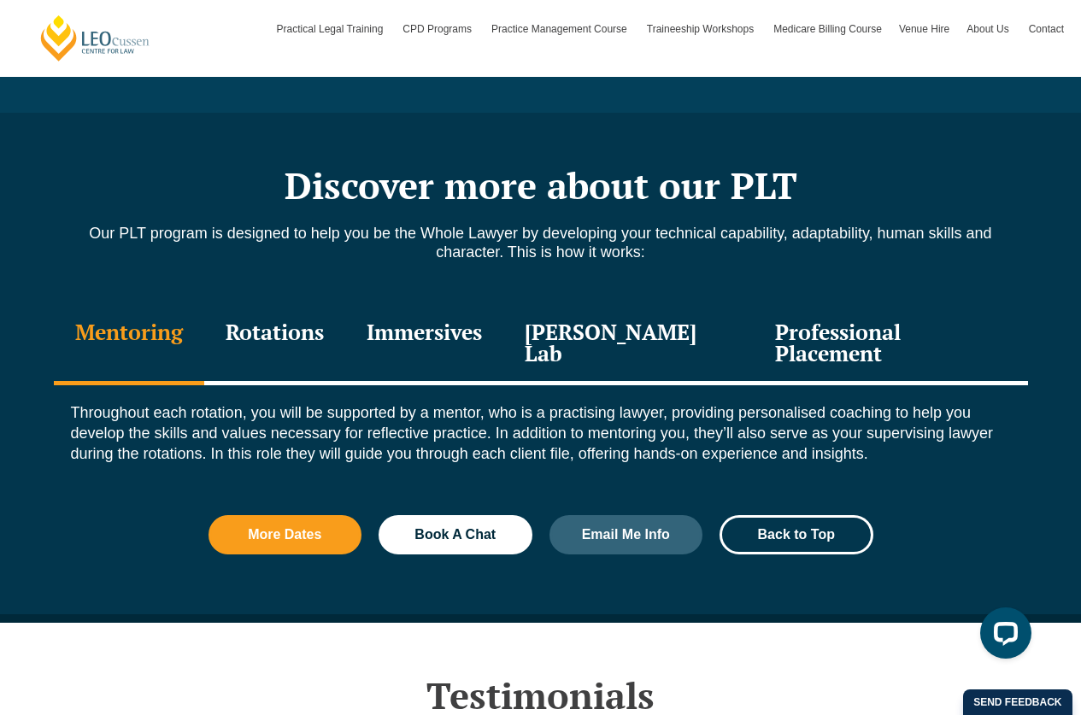
scroll to position [1774, 0]
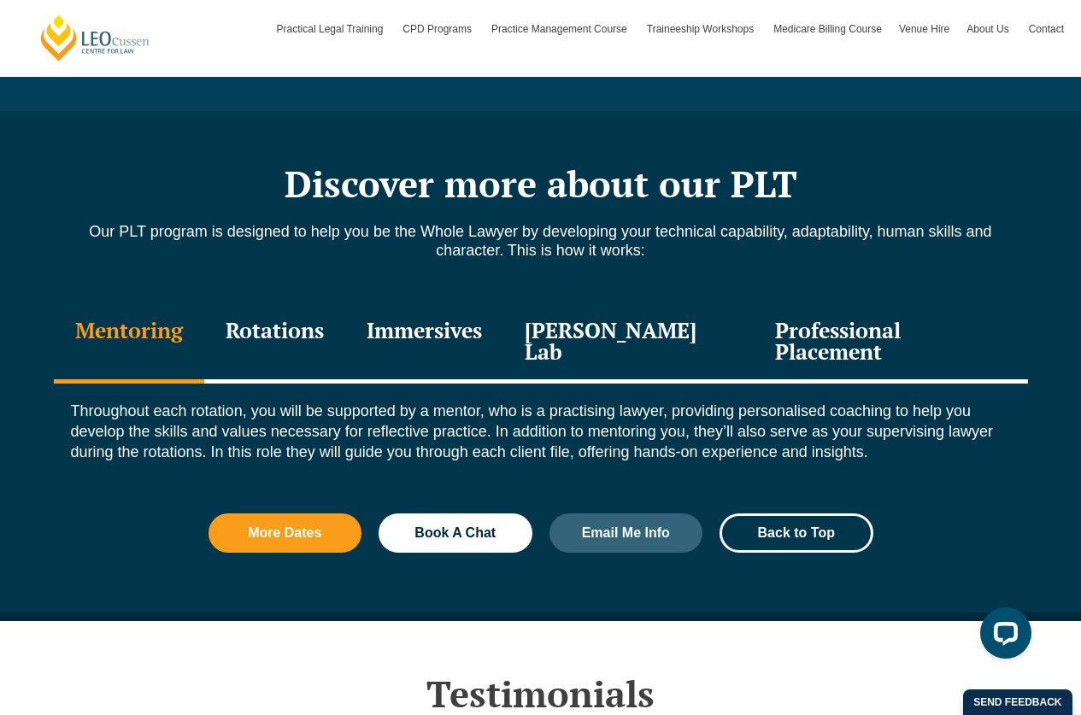
click at [302, 326] on div "Rotations" at bounding box center [274, 342] width 141 height 81
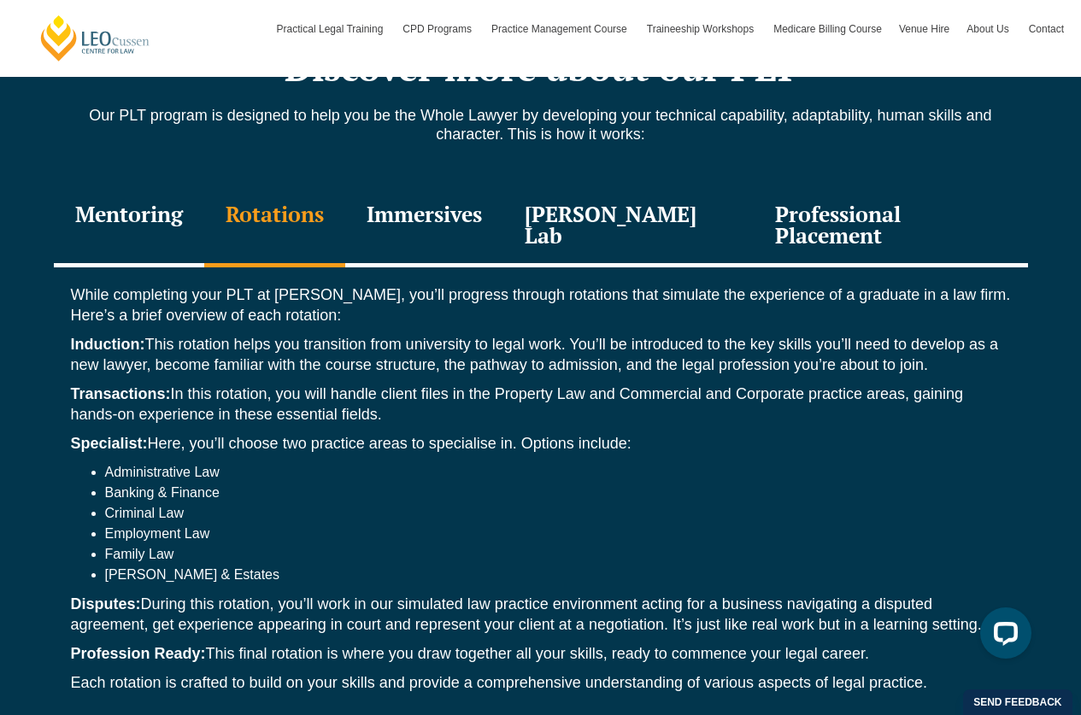
scroll to position [1890, 0]
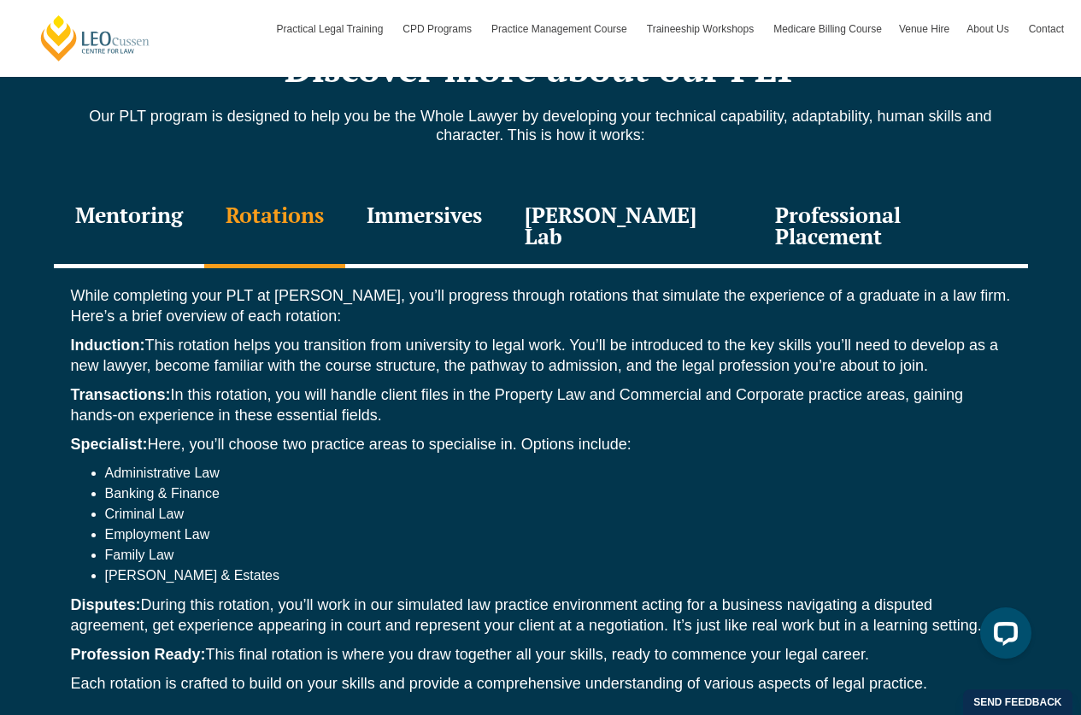
click at [478, 203] on div "Immersives" at bounding box center [424, 227] width 158 height 81
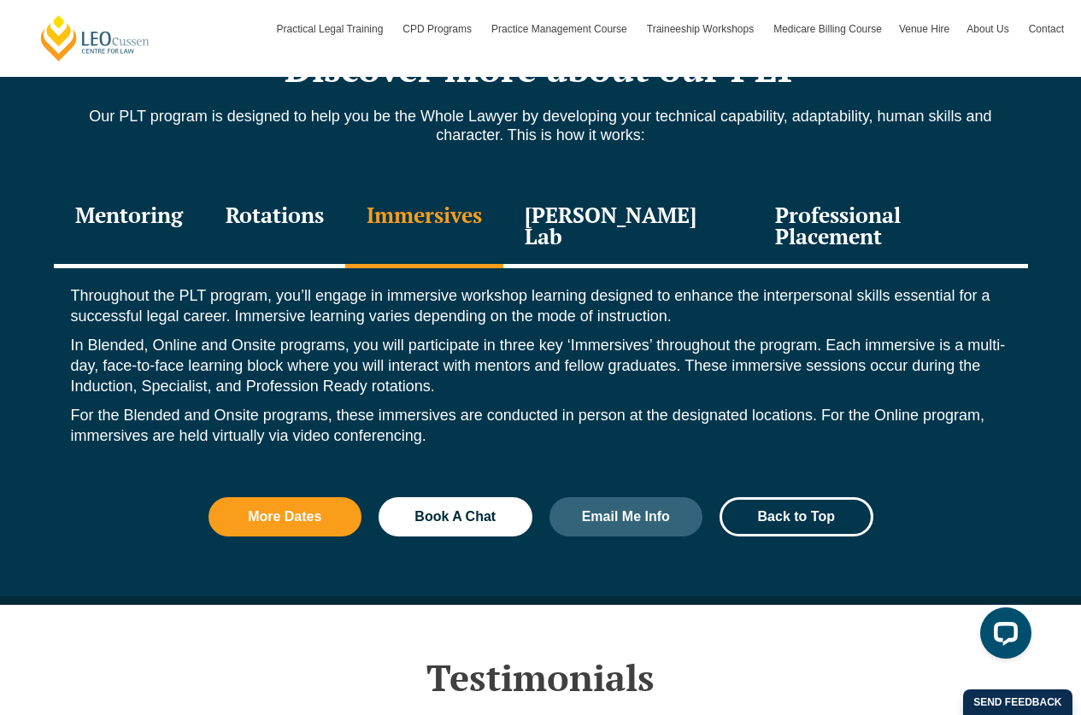
click at [607, 222] on div "Leo Justice Lab" at bounding box center [628, 227] width 251 height 81
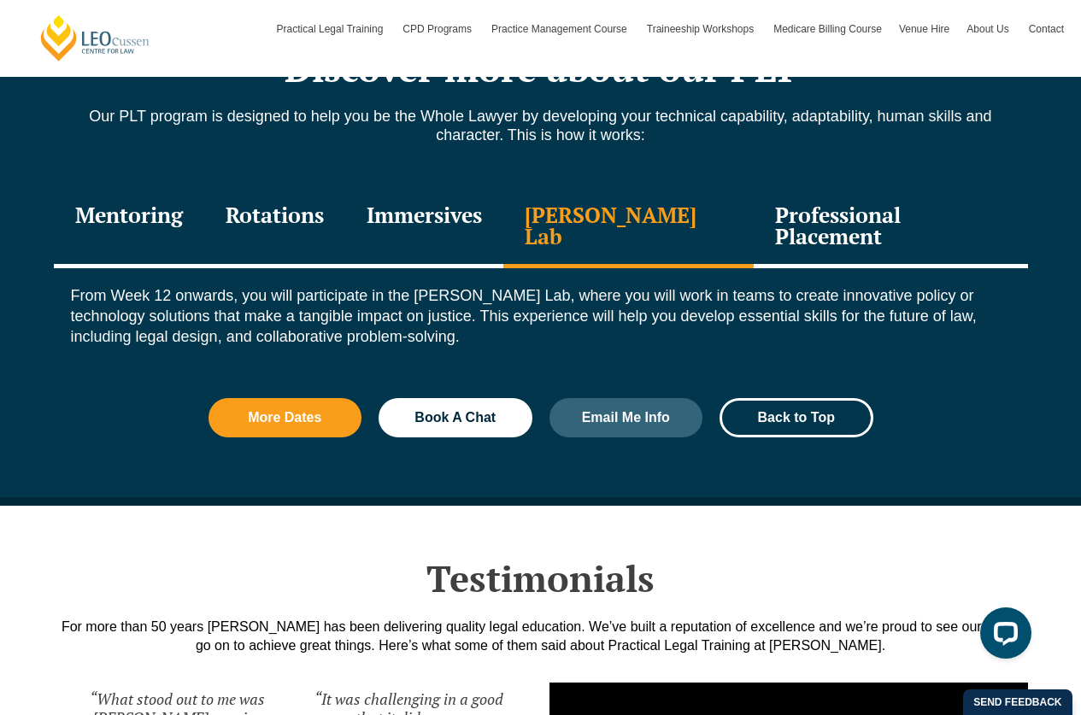
click at [812, 218] on div "Professional Placement" at bounding box center [890, 227] width 273 height 81
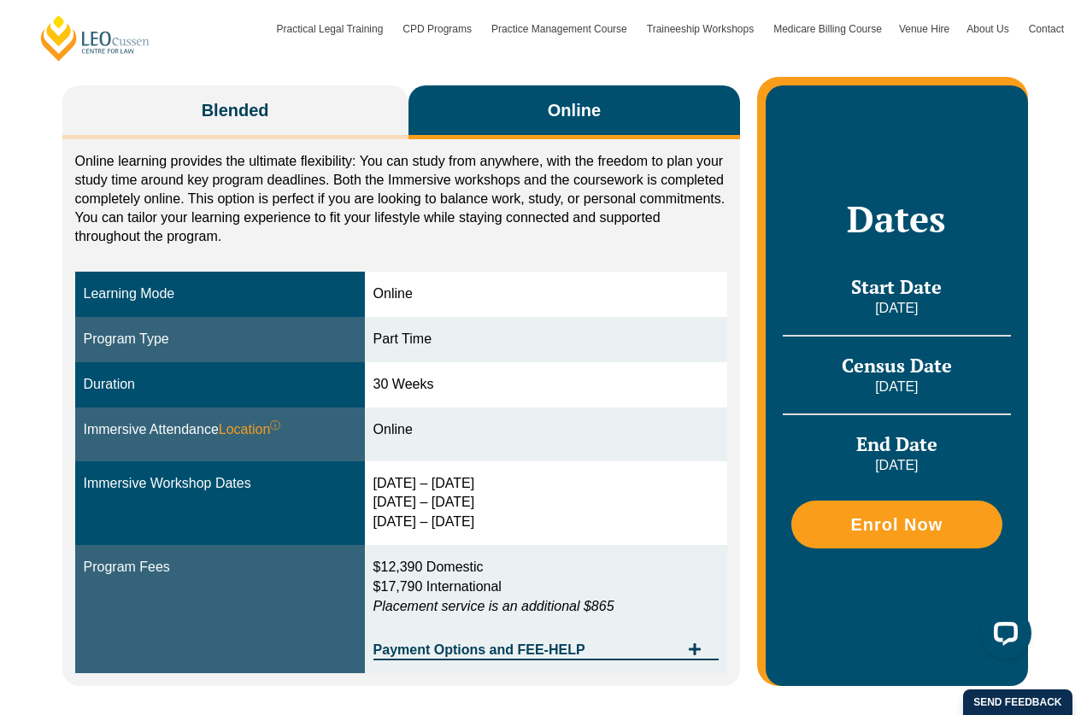
scroll to position [300, 0]
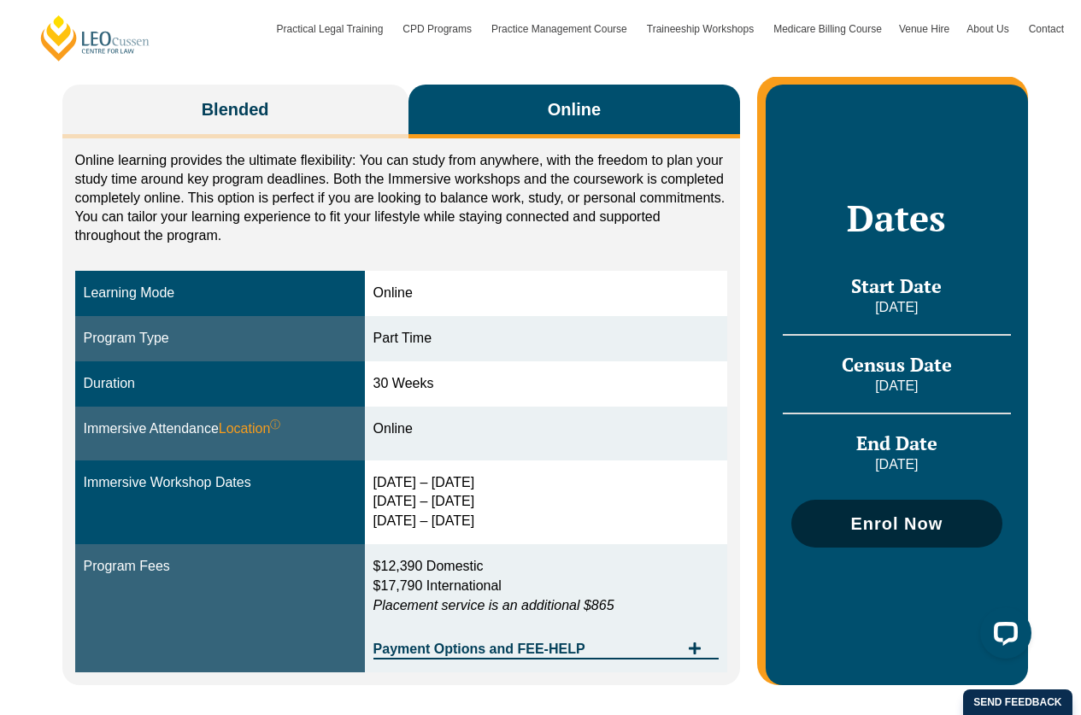
click at [924, 543] on link "Enrol Now" at bounding box center [896, 524] width 210 height 48
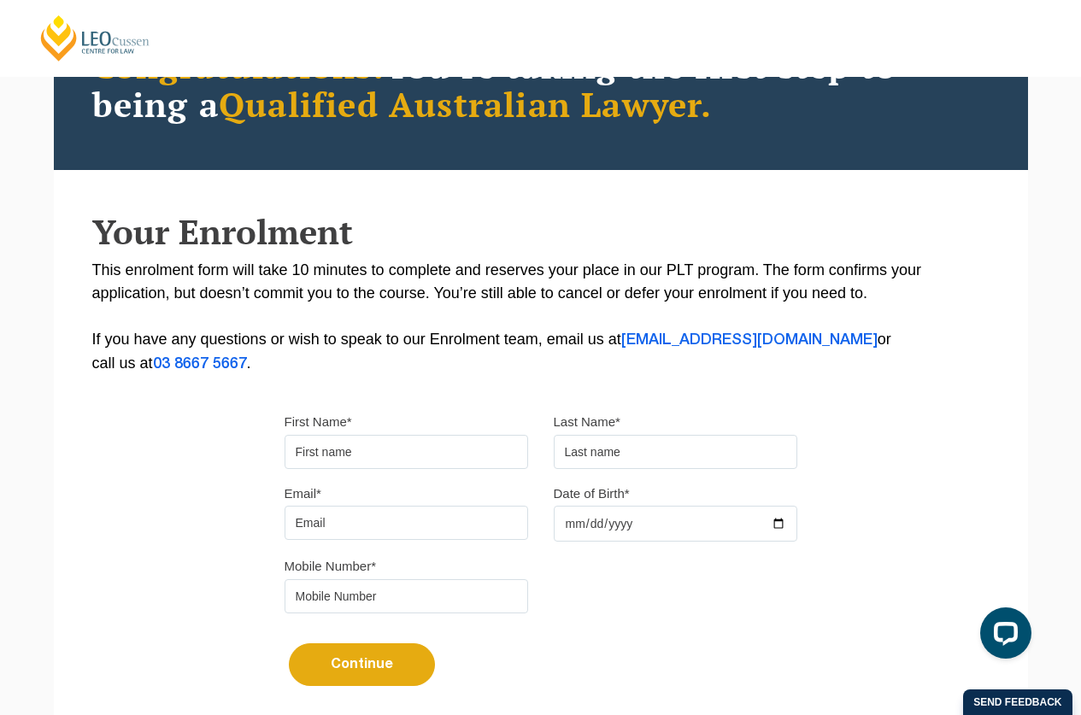
scroll to position [176, 0]
